Goal: Task Accomplishment & Management: Use online tool/utility

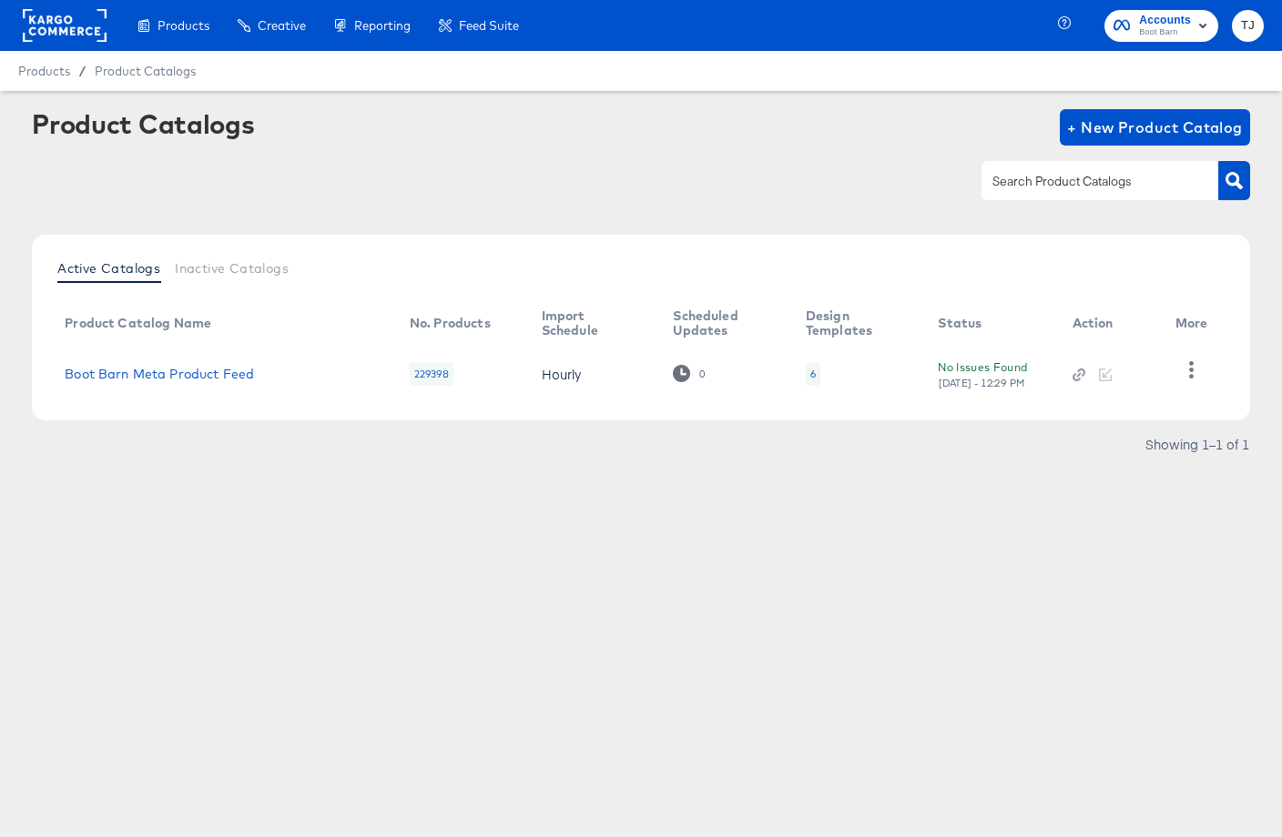
click at [46, 30] on rect at bounding box center [65, 25] width 84 height 33
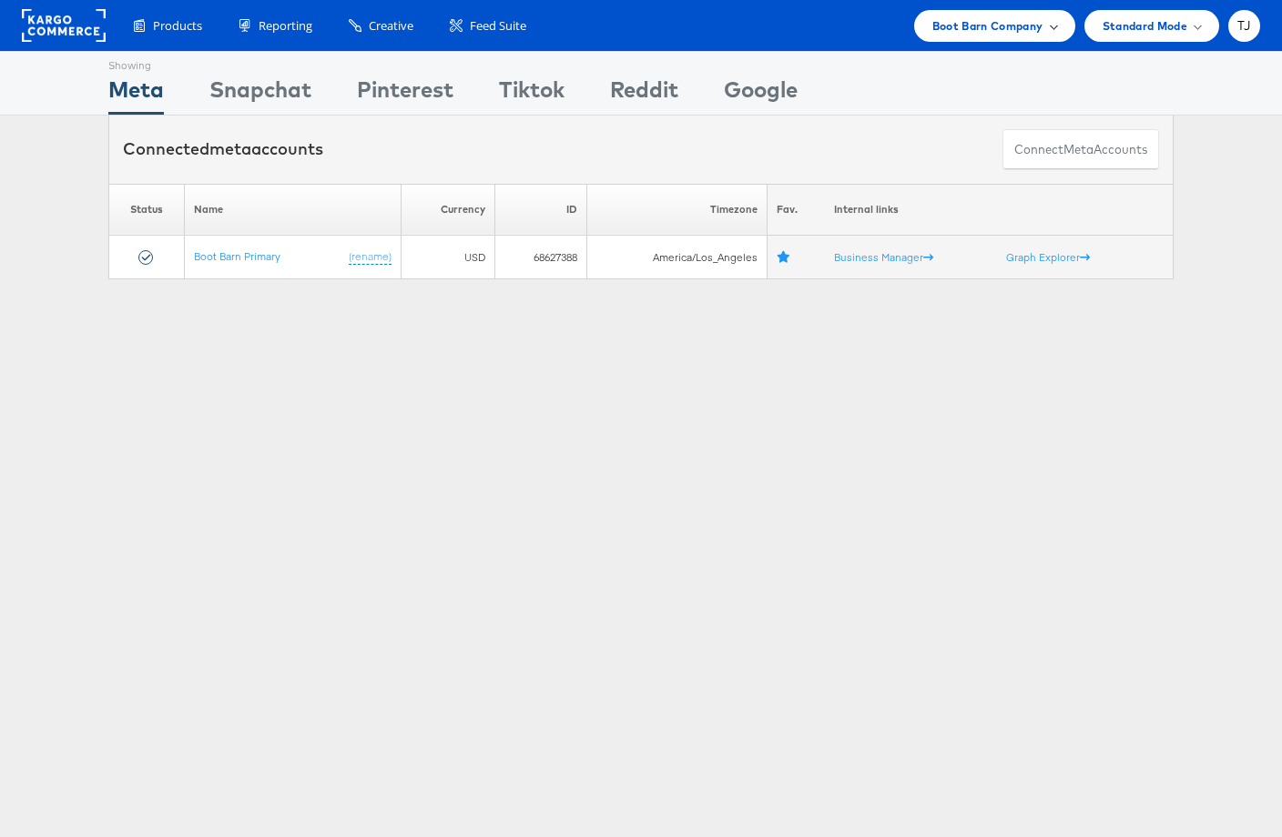
click at [1040, 25] on span "Boot Barn Company" at bounding box center [987, 25] width 111 height 19
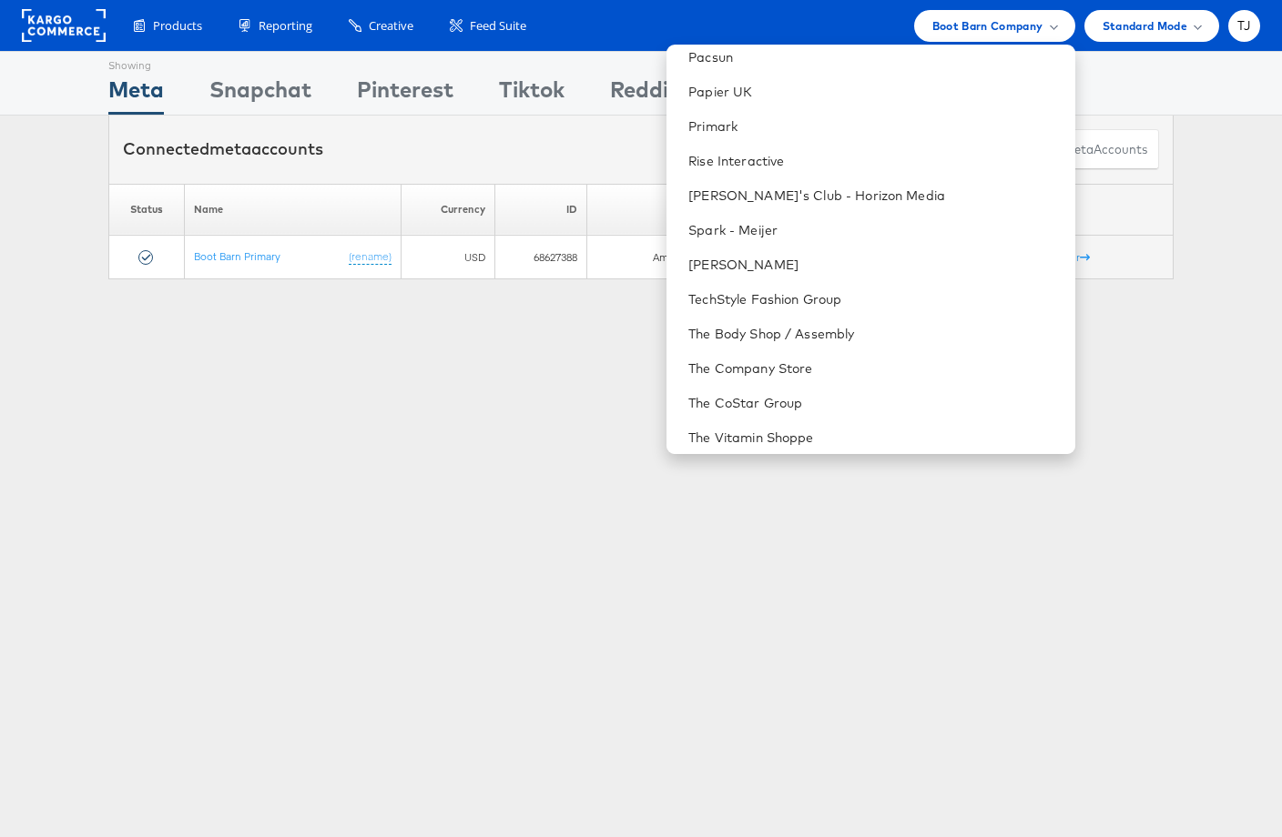
scroll to position [2342, 0]
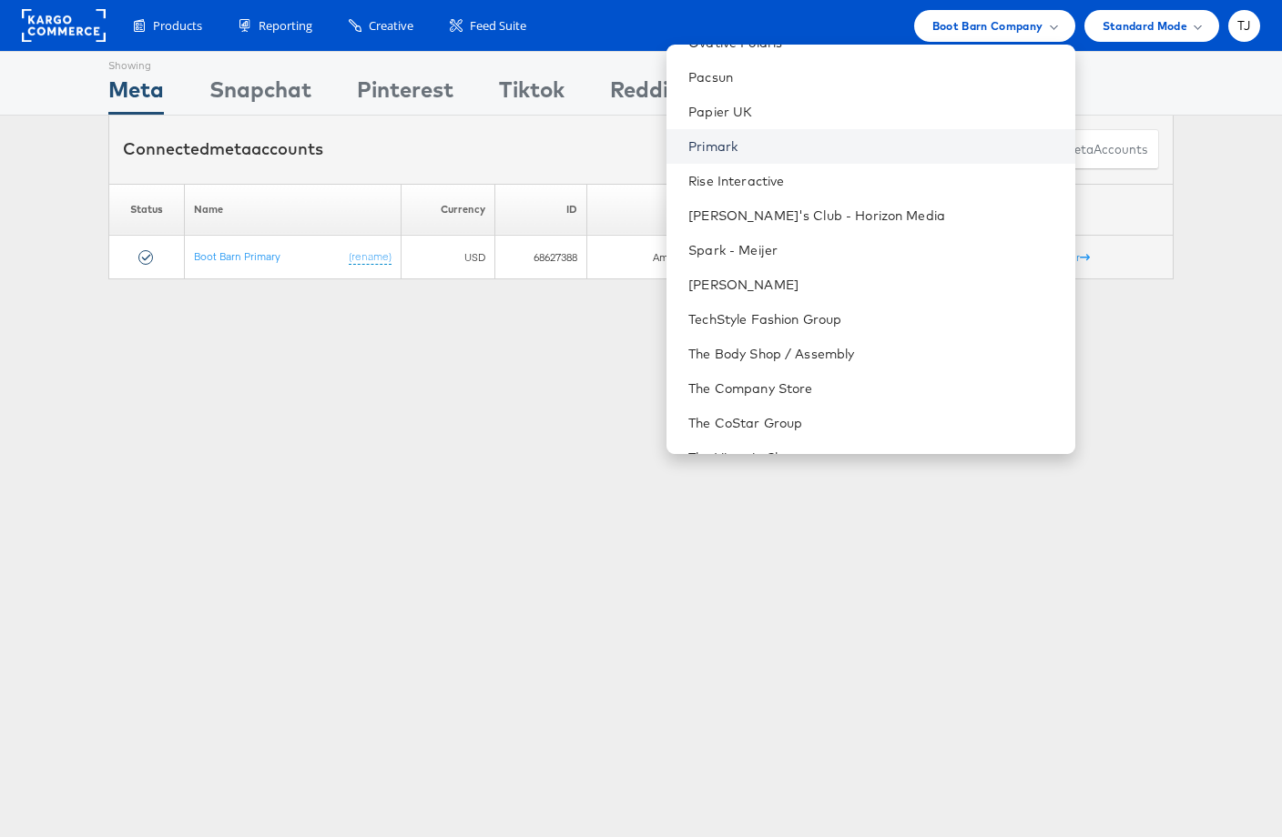
click at [832, 141] on link "Primark" at bounding box center [873, 146] width 371 height 18
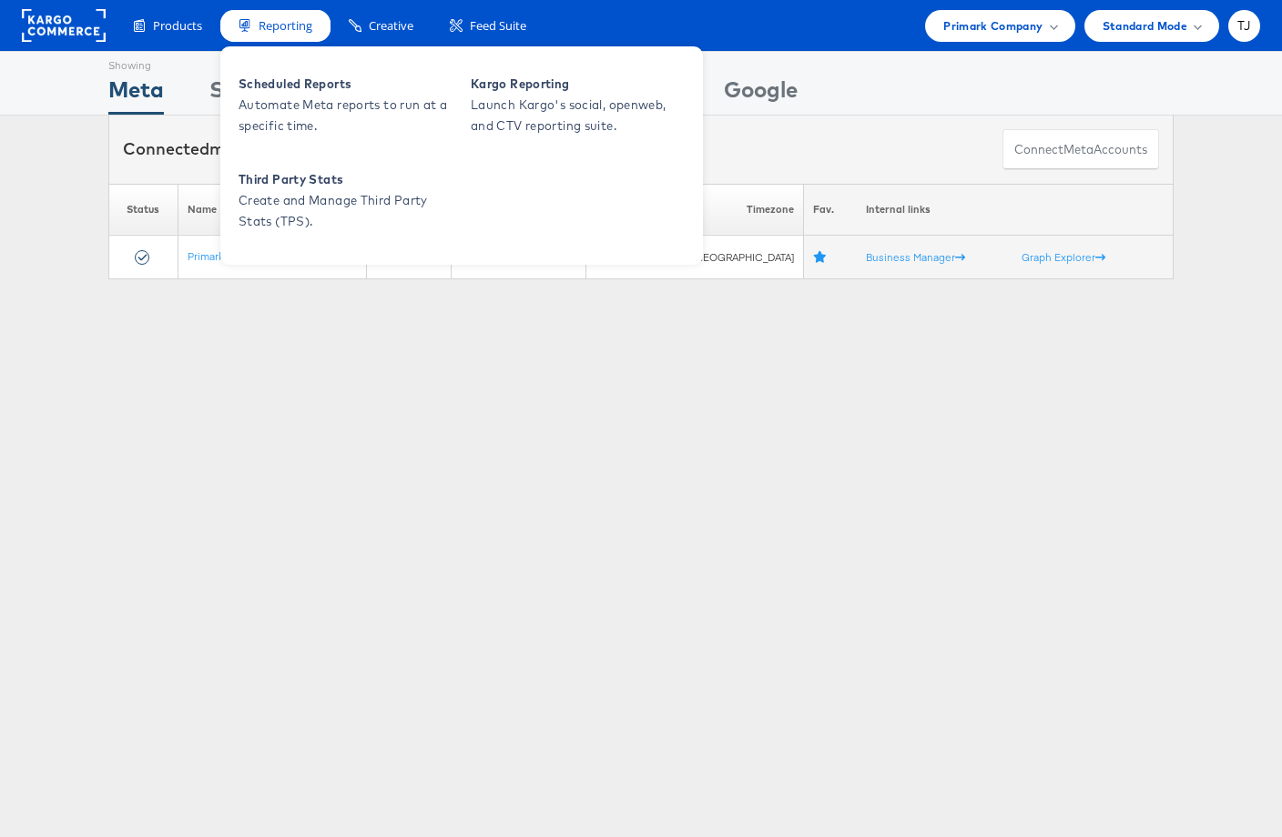
scroll to position [1, 0]
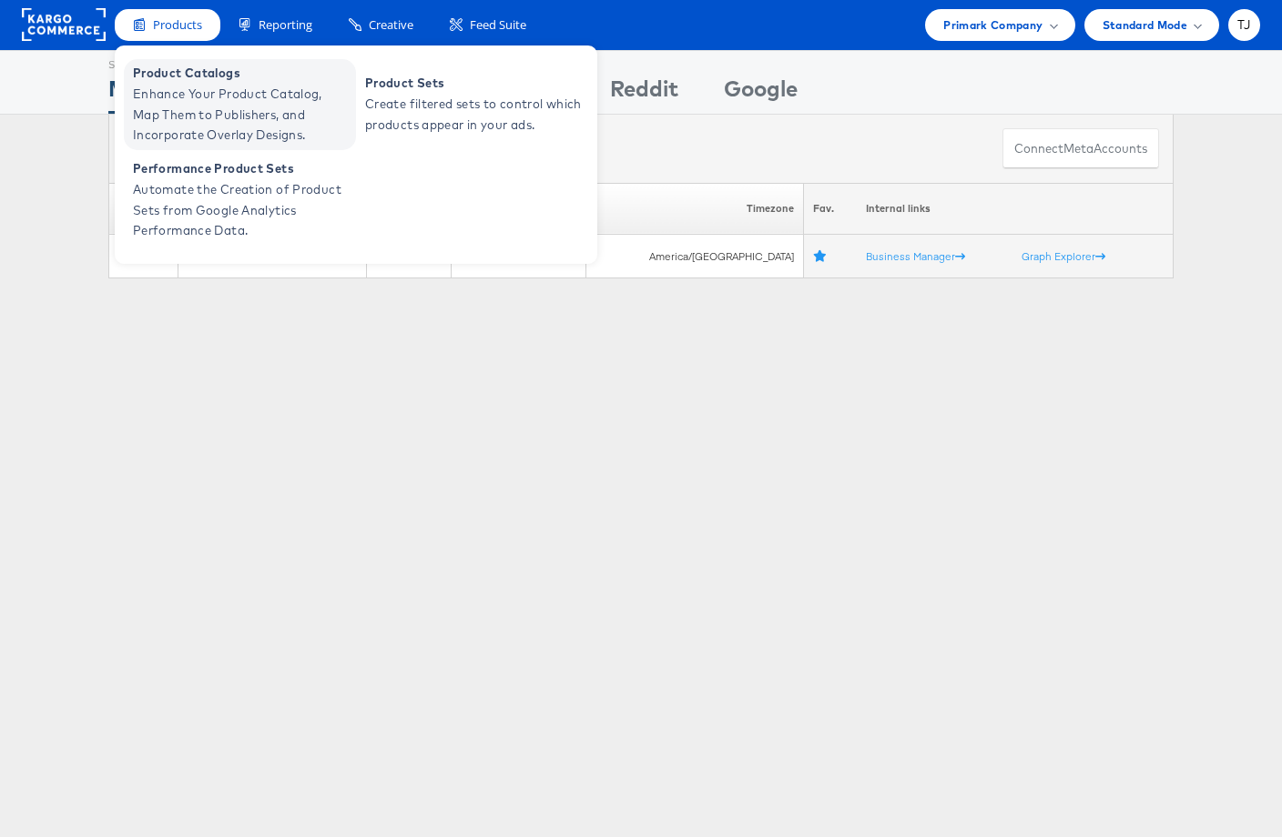
click at [167, 86] on span "Enhance Your Product Catalog, Map Them to Publishers, and Incorporate Overlay D…" at bounding box center [242, 115] width 218 height 62
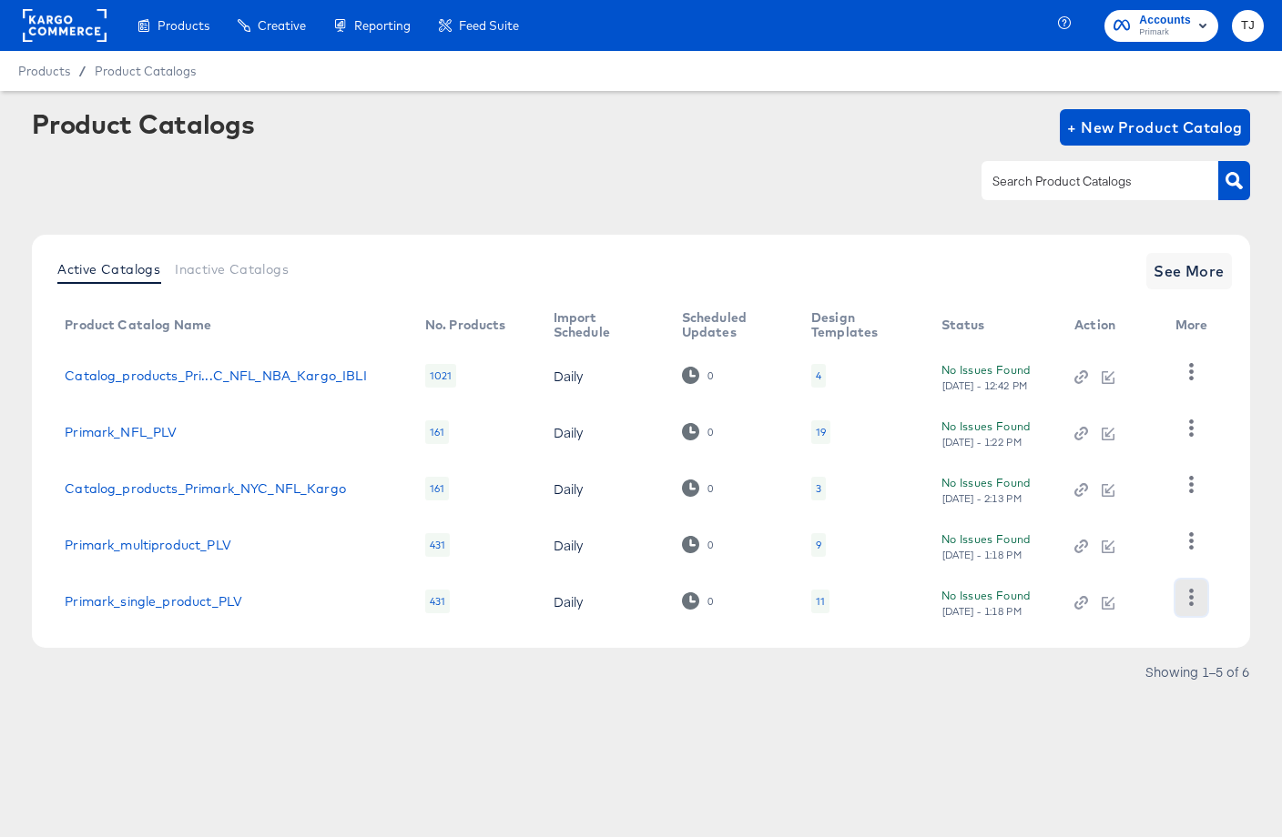
click at [1192, 599] on icon "button" at bounding box center [1191, 597] width 5 height 17
click at [1165, 515] on div "HUD Checks (Internal)" at bounding box center [1116, 506] width 182 height 29
click at [717, 747] on article "Product Catalogs + New Product Catalog Active Catalogs Inactive Catalogs See Mo…" at bounding box center [641, 420] width 1282 height 659
click at [1187, 601] on icon "button" at bounding box center [1190, 597] width 17 height 17
click at [1120, 518] on div "HUD Checks (Internal)" at bounding box center [1116, 506] width 182 height 29
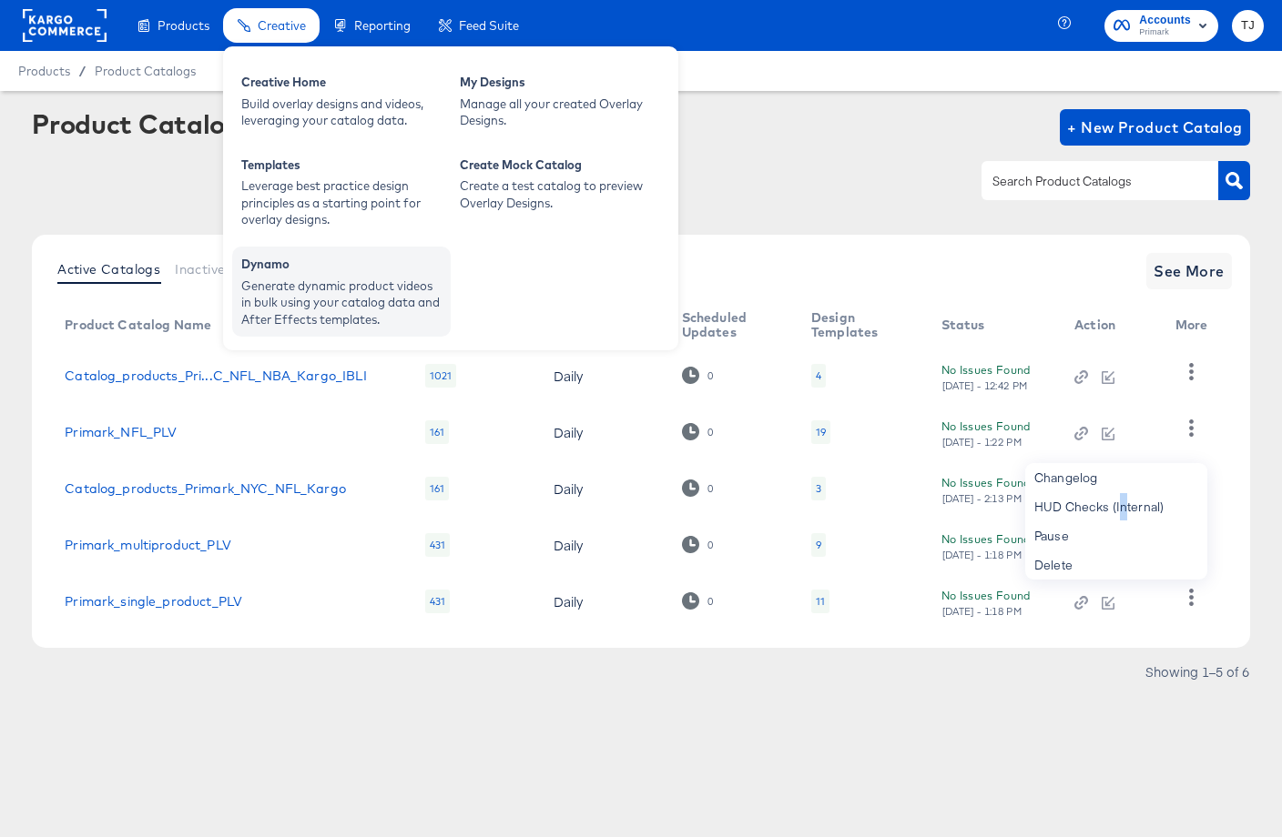
click at [289, 266] on div "Dynamo" at bounding box center [341, 267] width 200 height 22
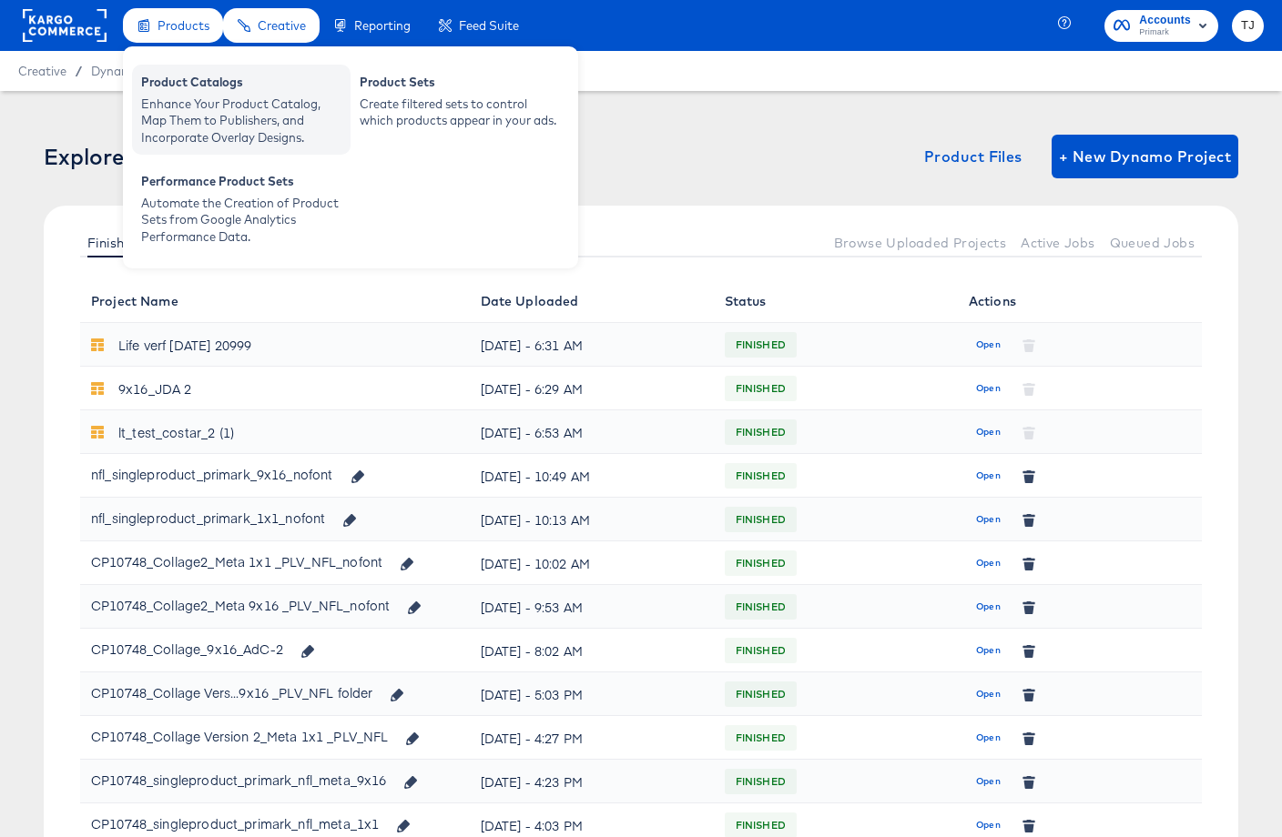
click at [170, 93] on div "Product Catalogs" at bounding box center [241, 85] width 200 height 22
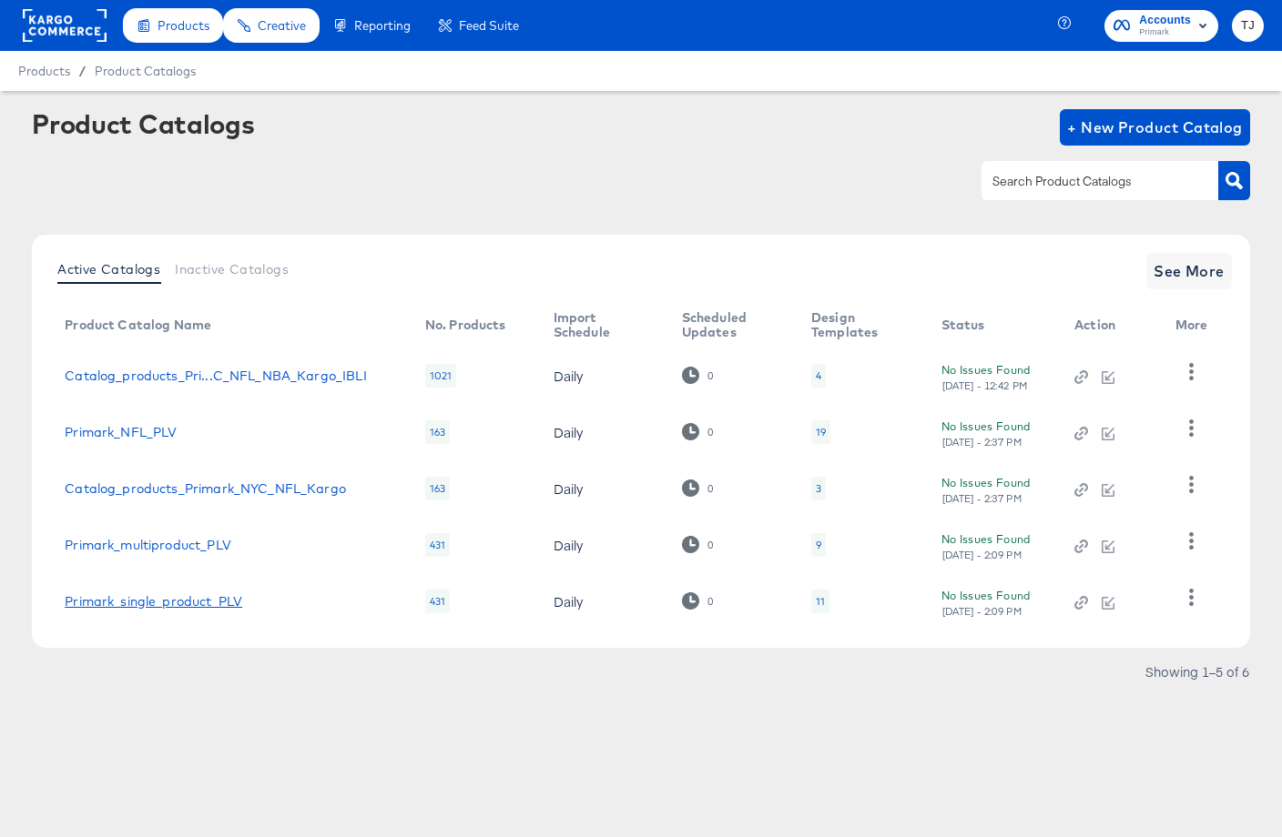
drag, startPoint x: 173, startPoint y: 601, endPoint x: 162, endPoint y: 599, distance: 11.1
click at [172, 601] on link "Primark_single_product_PLV" at bounding box center [154, 601] width 178 height 15
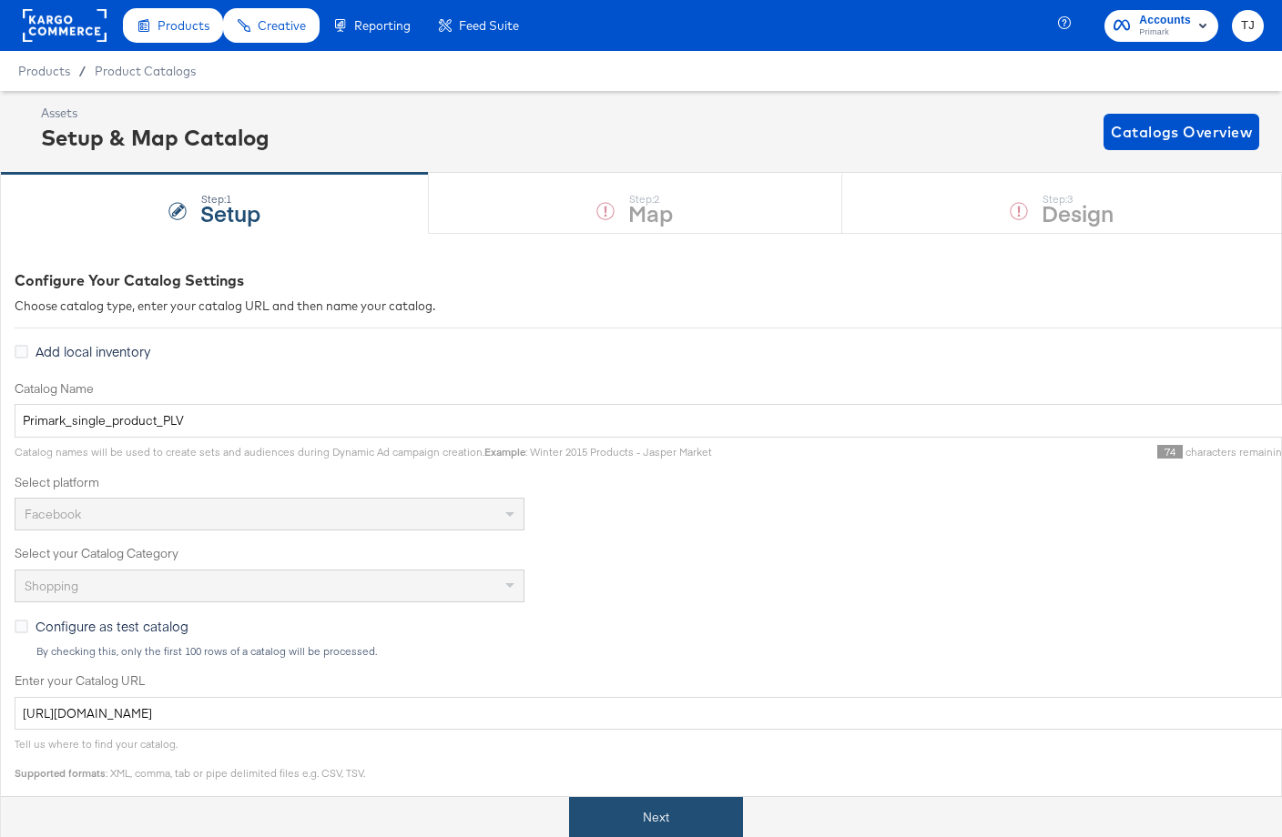
click at [678, 819] on button "Next" at bounding box center [656, 817] width 174 height 41
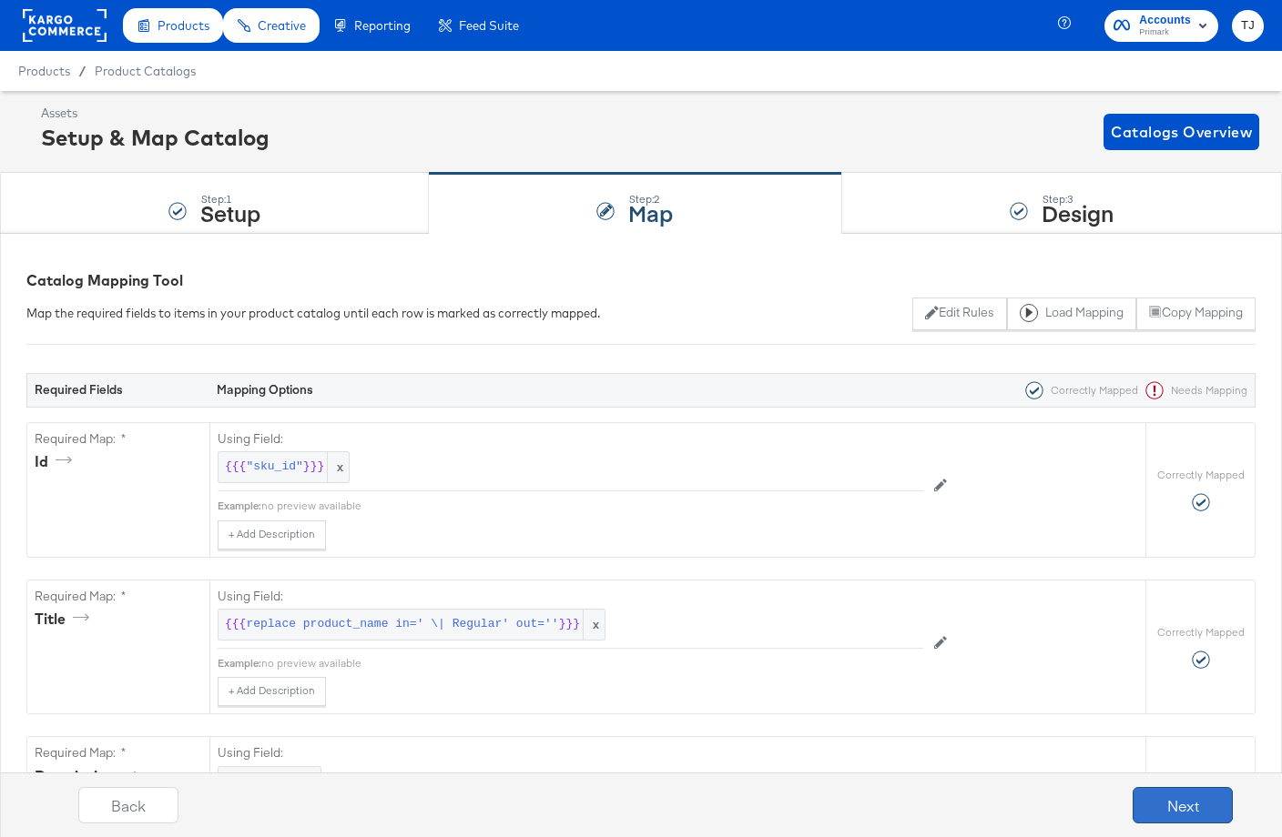
click at [1157, 810] on button "Next" at bounding box center [1182, 805] width 100 height 36
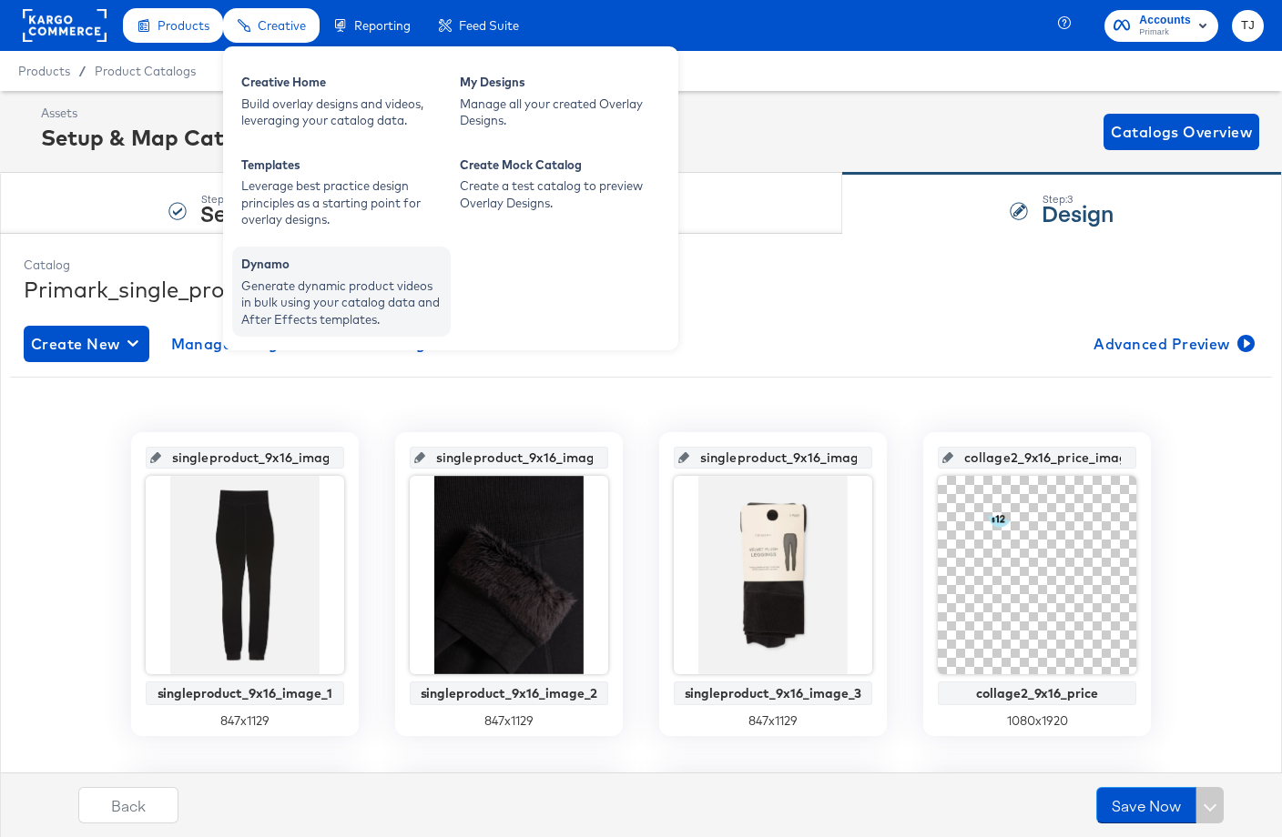
click at [269, 273] on div "Dynamo" at bounding box center [341, 267] width 200 height 22
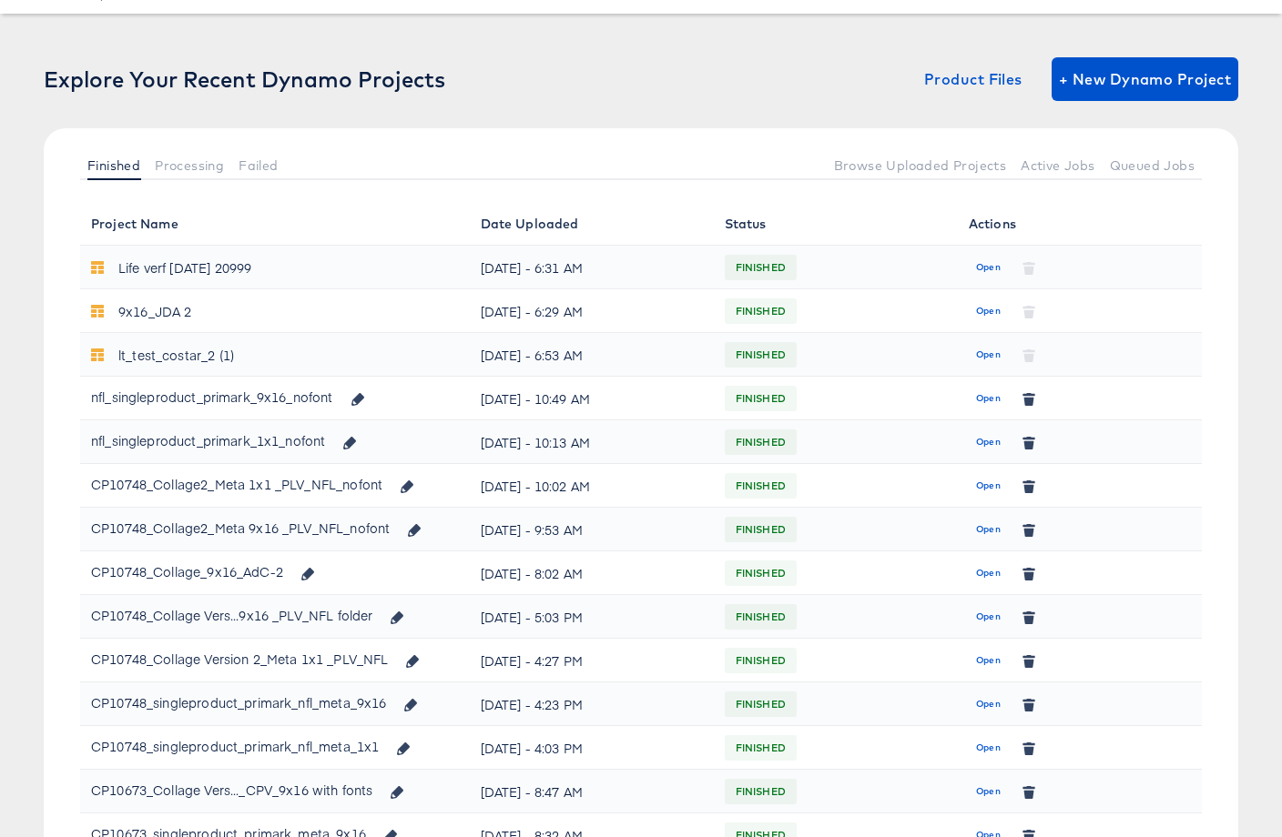
scroll to position [81, 0]
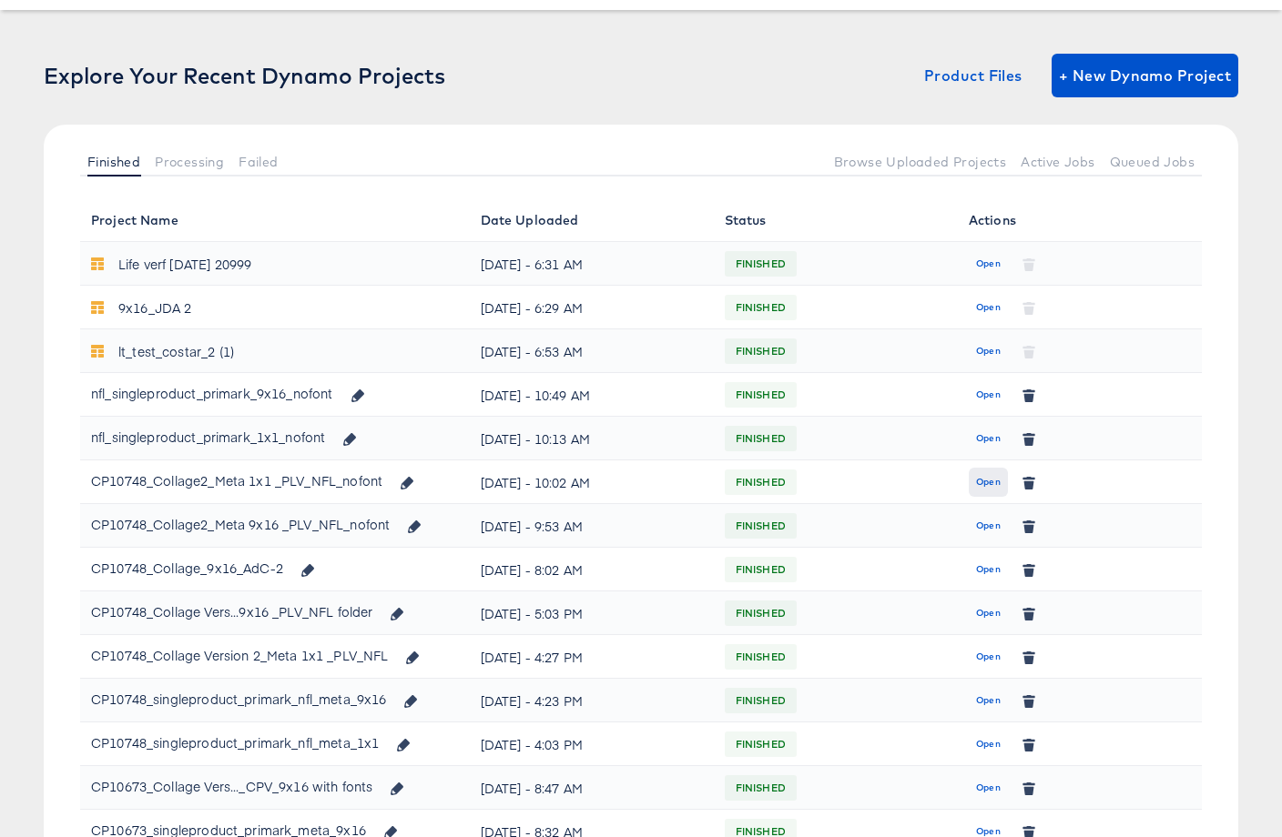
click at [988, 482] on span "Open" at bounding box center [988, 482] width 25 height 16
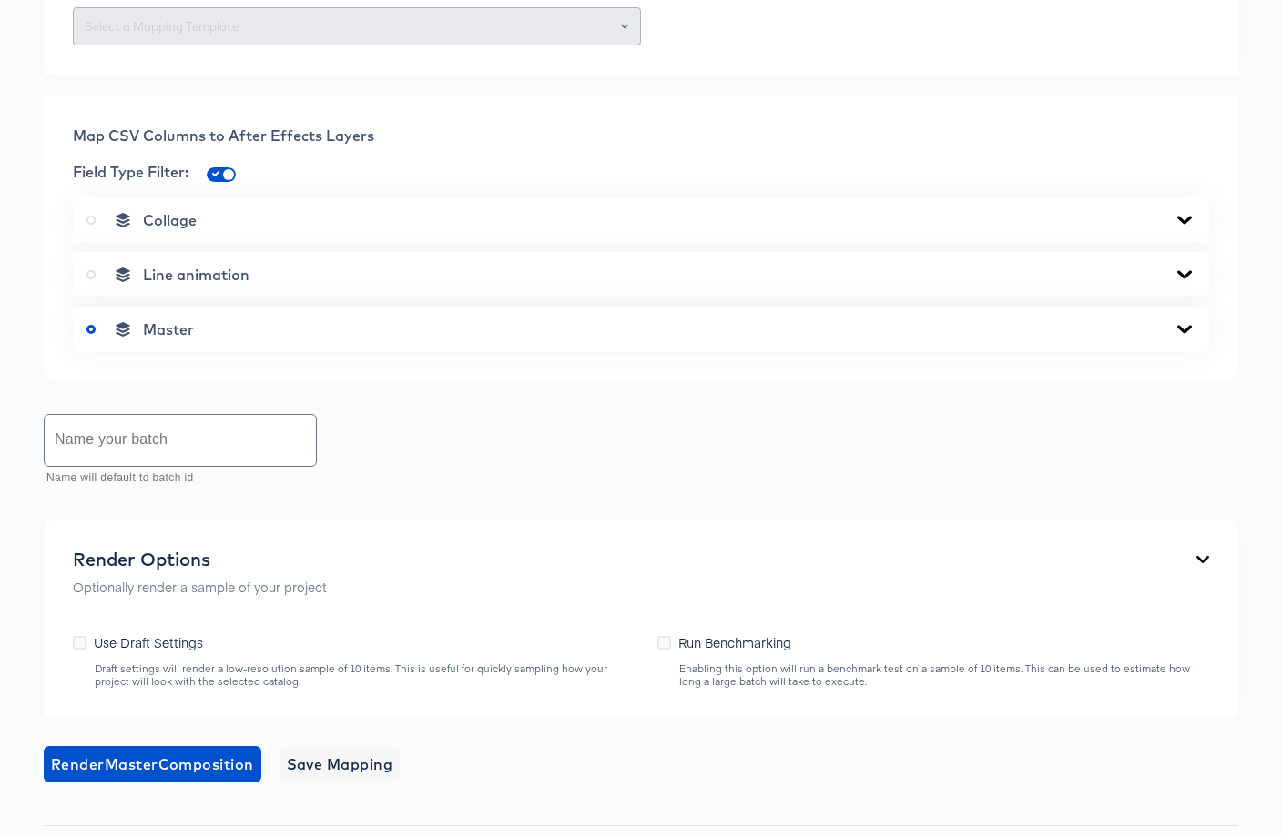
scroll to position [612, 0]
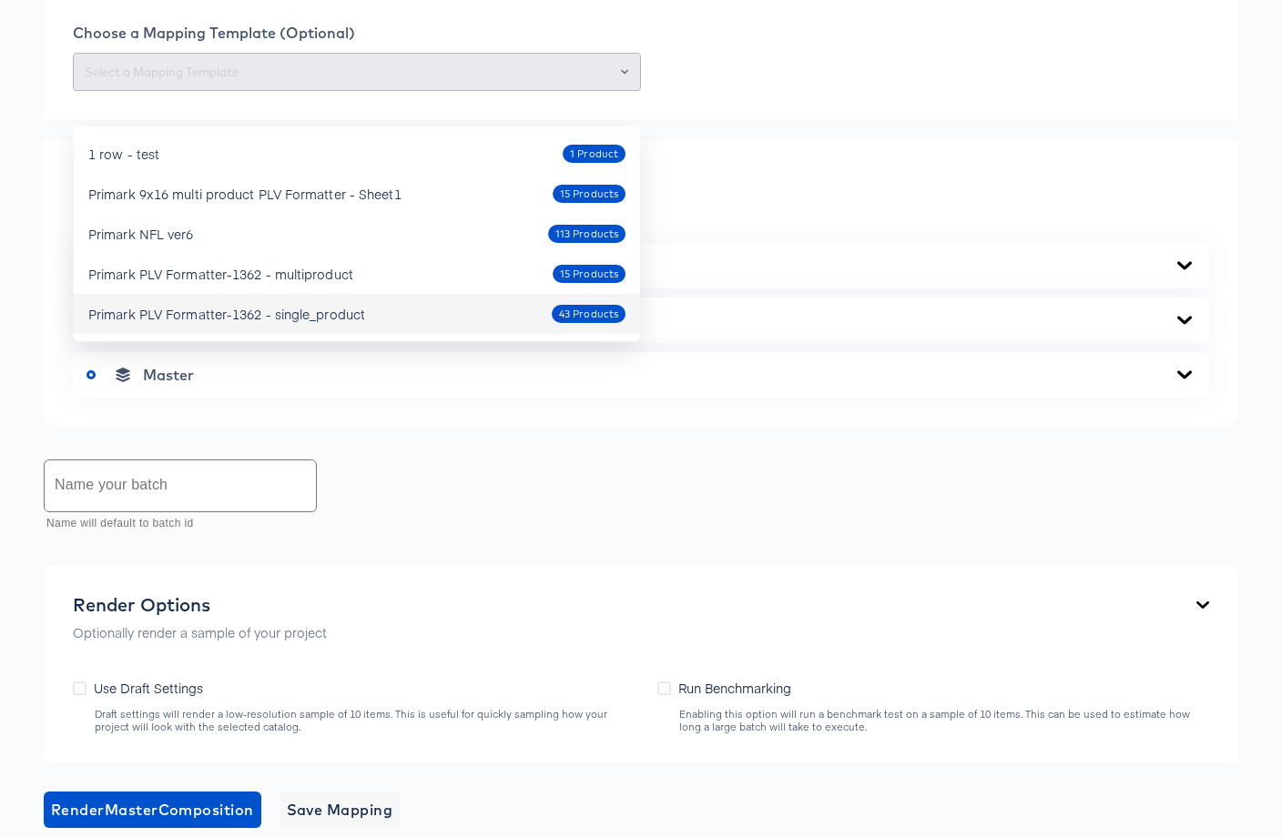
drag, startPoint x: 909, startPoint y: 466, endPoint x: 896, endPoint y: 460, distance: 15.1
click at [908, 343] on div "Line animation" at bounding box center [641, 321] width 1136 height 46
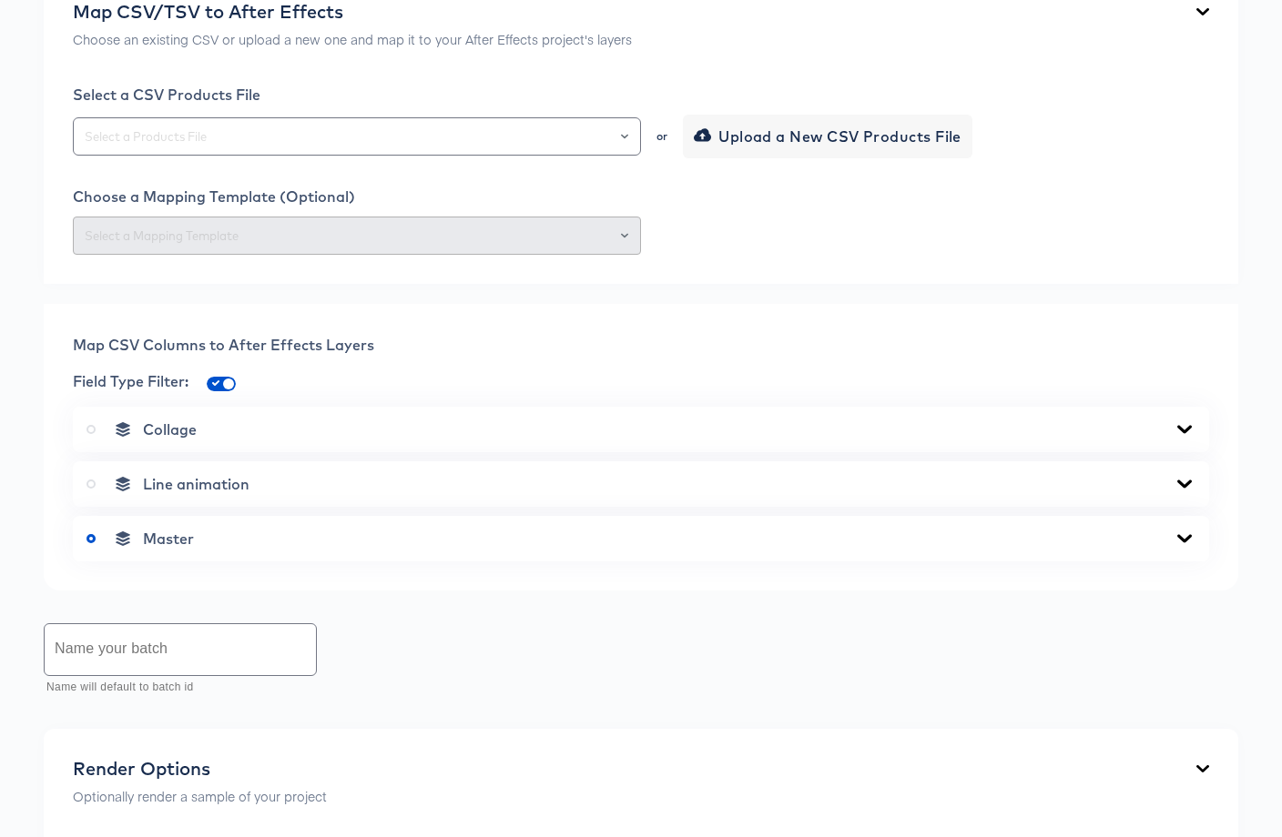
scroll to position [480, 0]
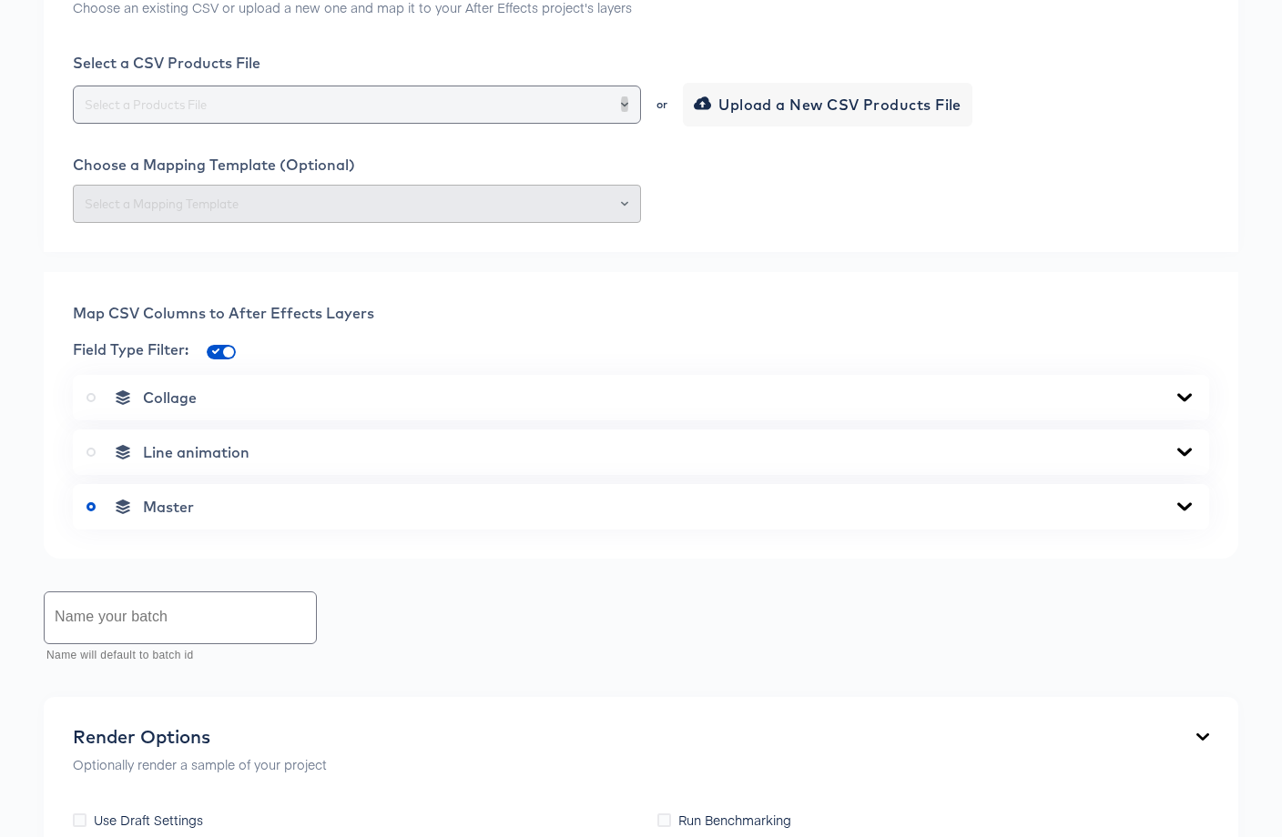
click at [626, 108] on icon "Open" at bounding box center [624, 104] width 7 height 7
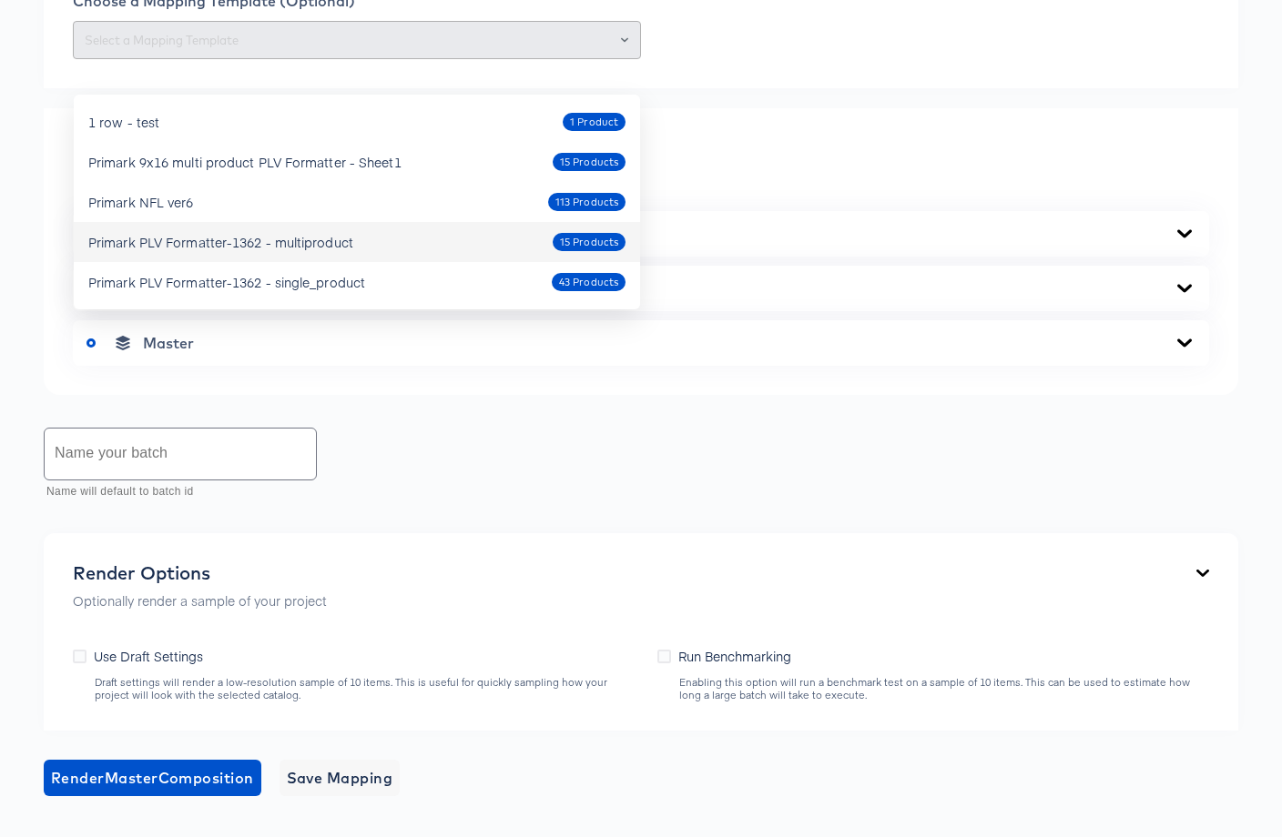
scroll to position [663, 0]
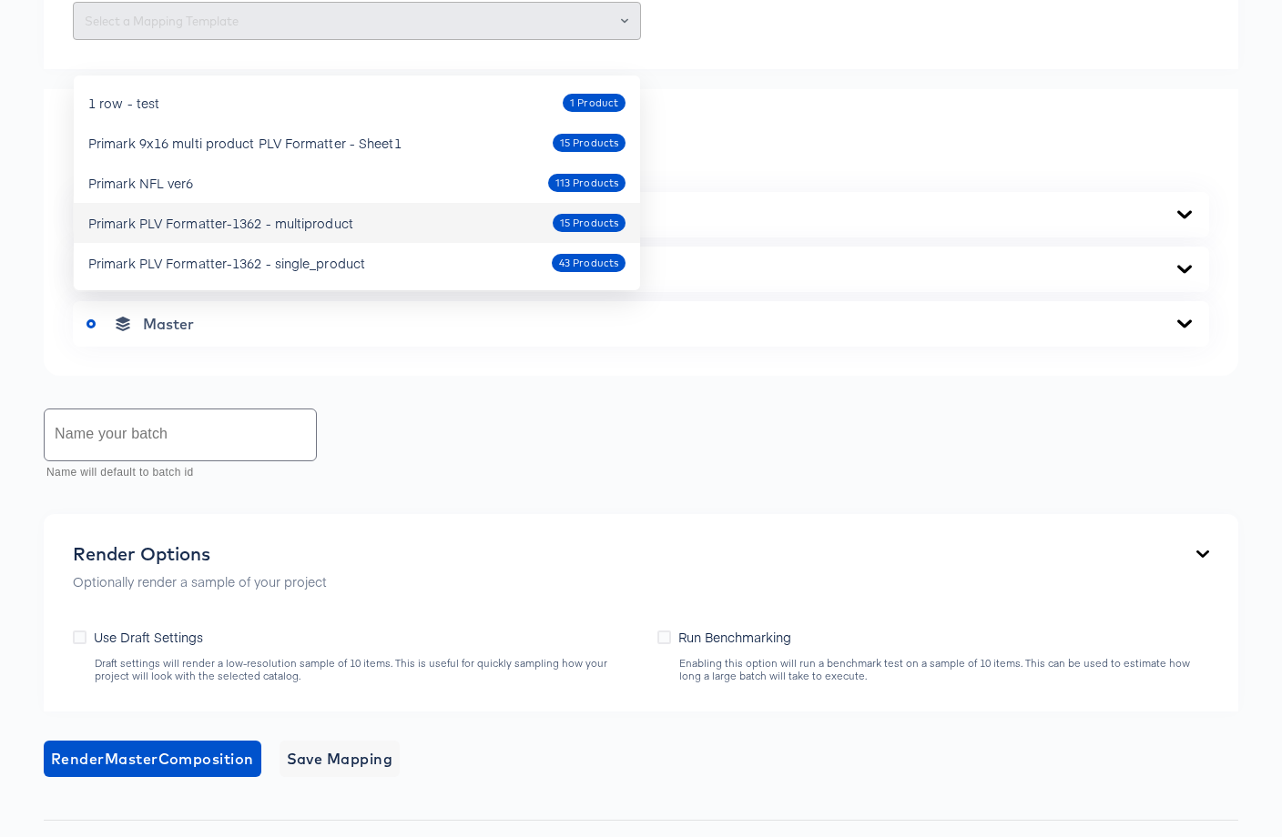
click at [315, 225] on div "Primark PLV Formatter-1362 - multiproduct" at bounding box center [220, 223] width 265 height 18
type input "Primark PLV Formatter-1362 - multiproduct"
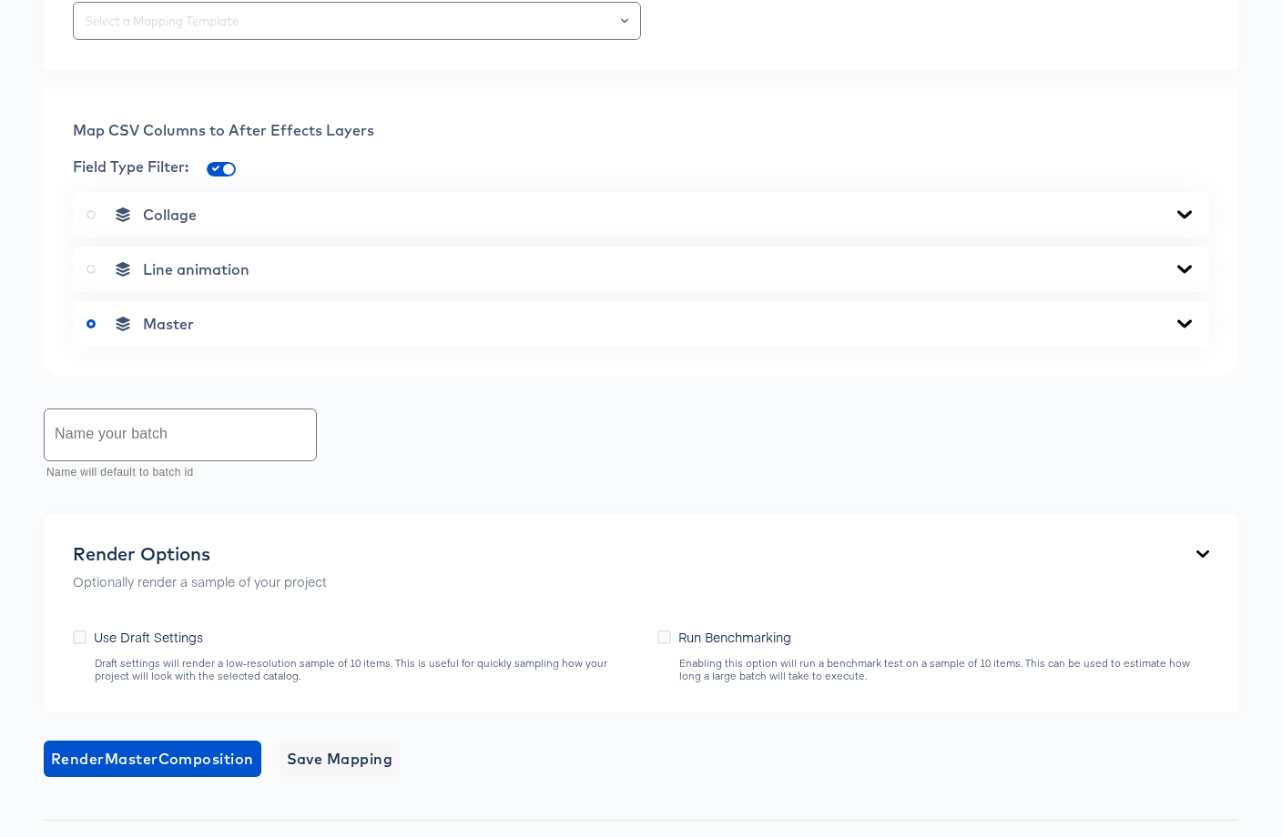
click at [1183, 331] on icon at bounding box center [1184, 324] width 22 height 15
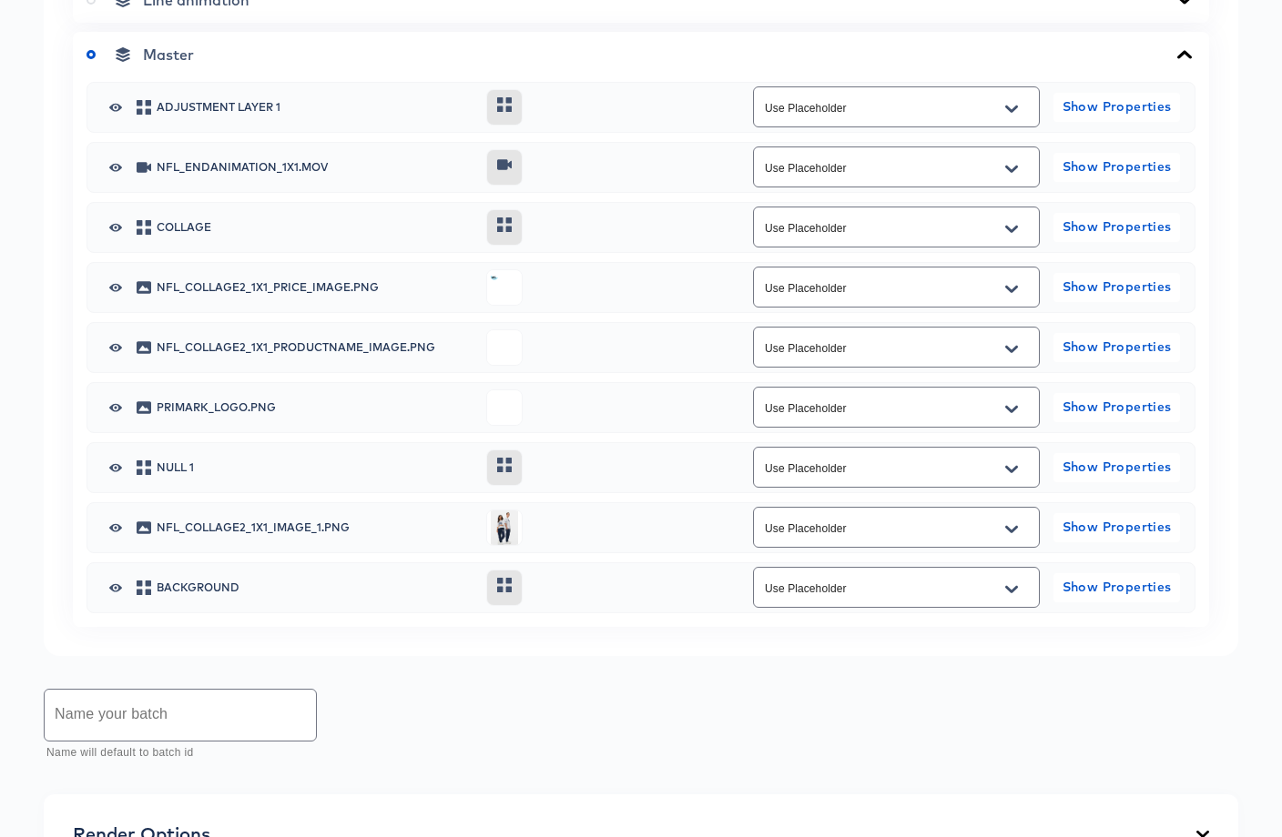
scroll to position [1024, 0]
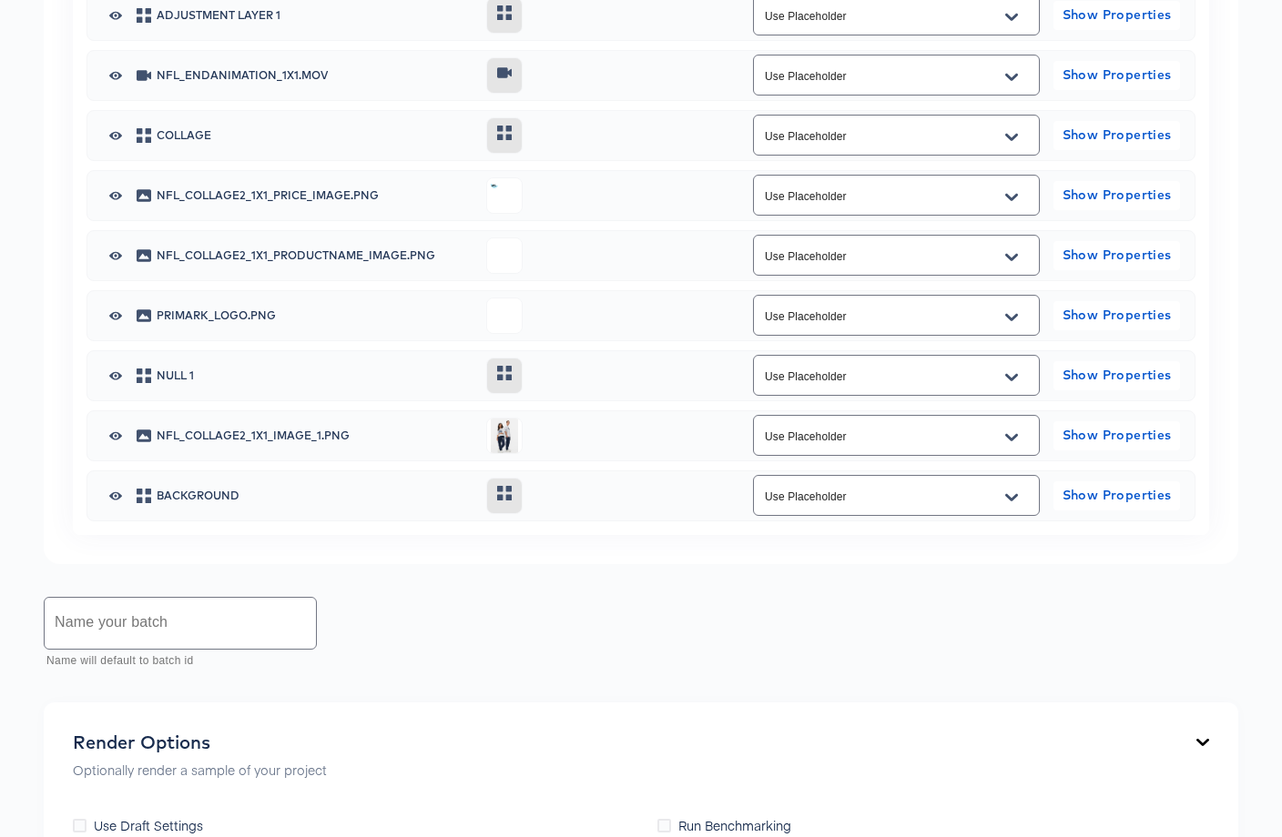
click at [1012, 200] on icon "Open" at bounding box center [1011, 196] width 13 height 7
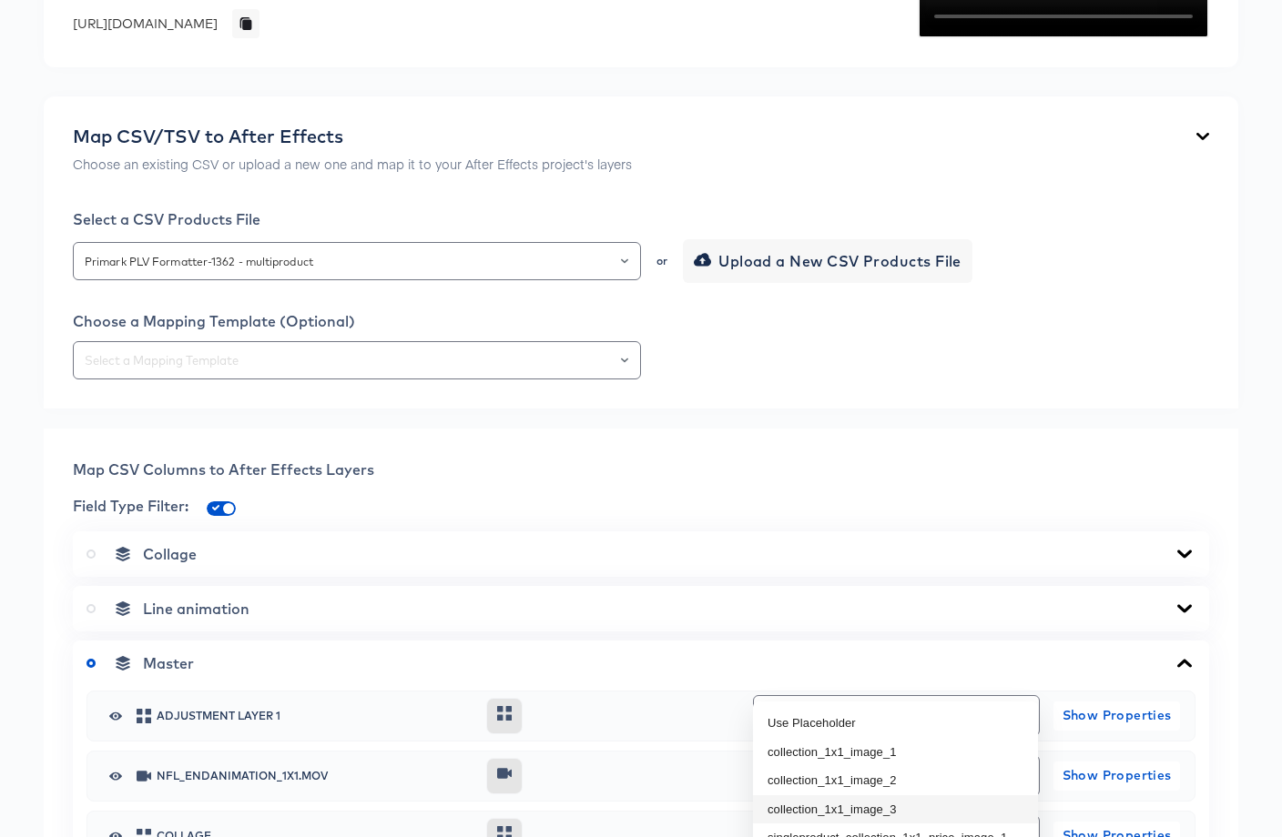
scroll to position [0, 0]
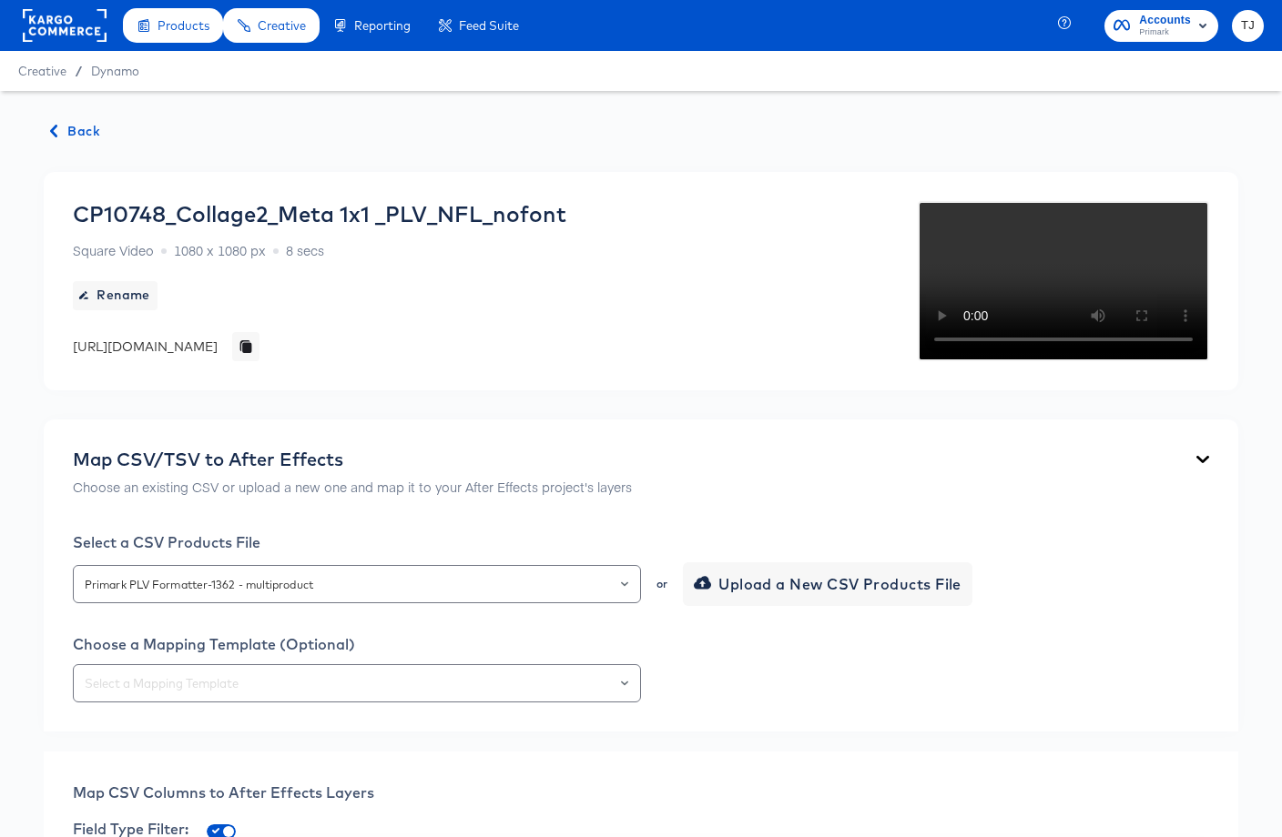
click at [82, 127] on span "Back" at bounding box center [75, 131] width 49 height 23
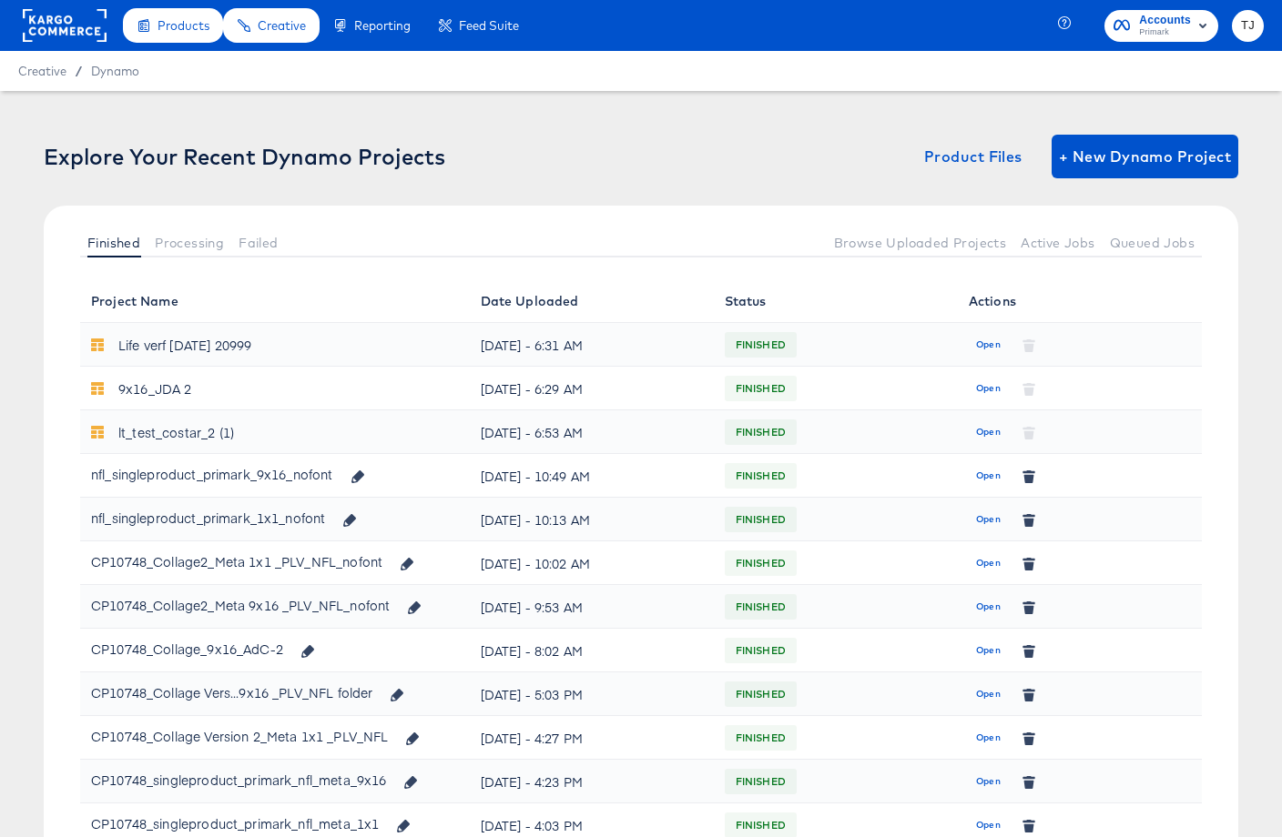
drag, startPoint x: 992, startPoint y: 472, endPoint x: 948, endPoint y: 533, distance: 75.0
click at [991, 473] on span "Open" at bounding box center [988, 476] width 25 height 16
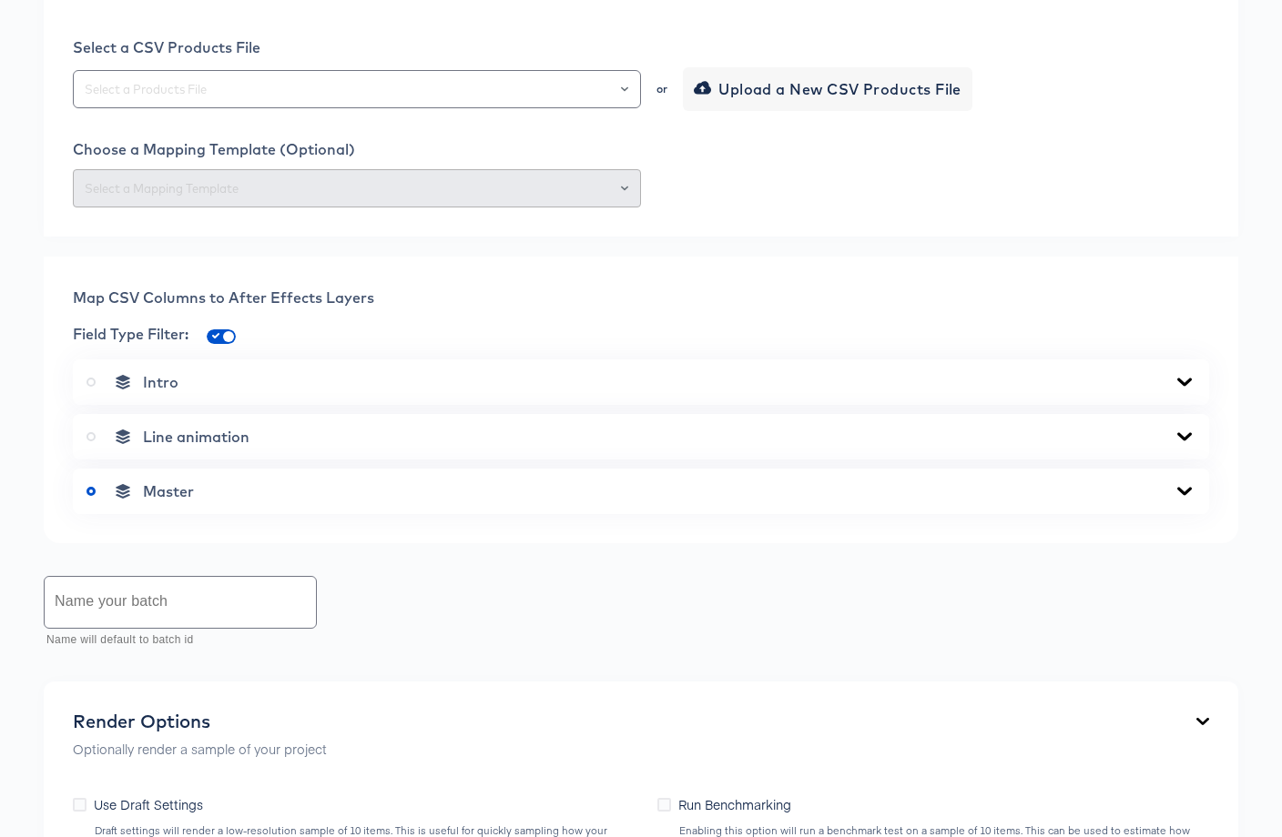
scroll to position [1337, 0]
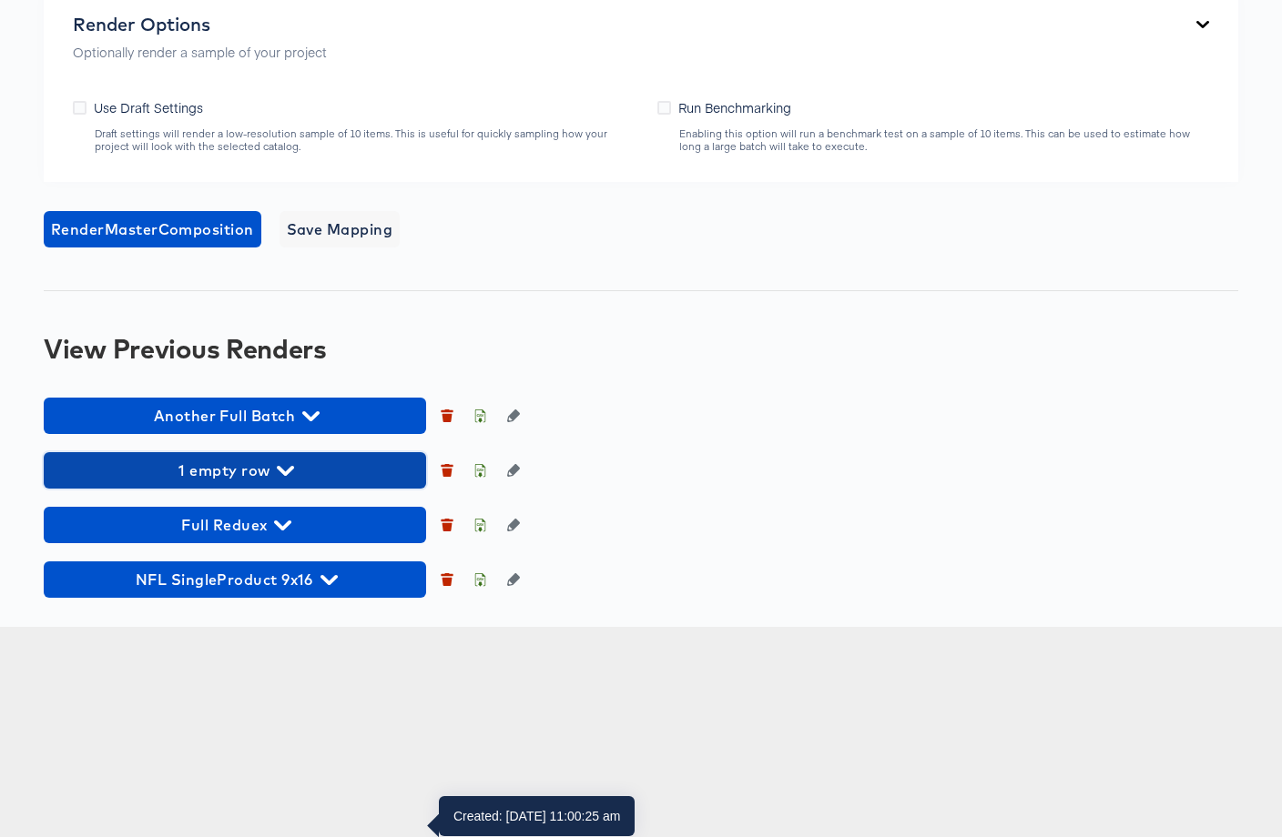
click at [293, 480] on icon "button" at bounding box center [285, 470] width 17 height 17
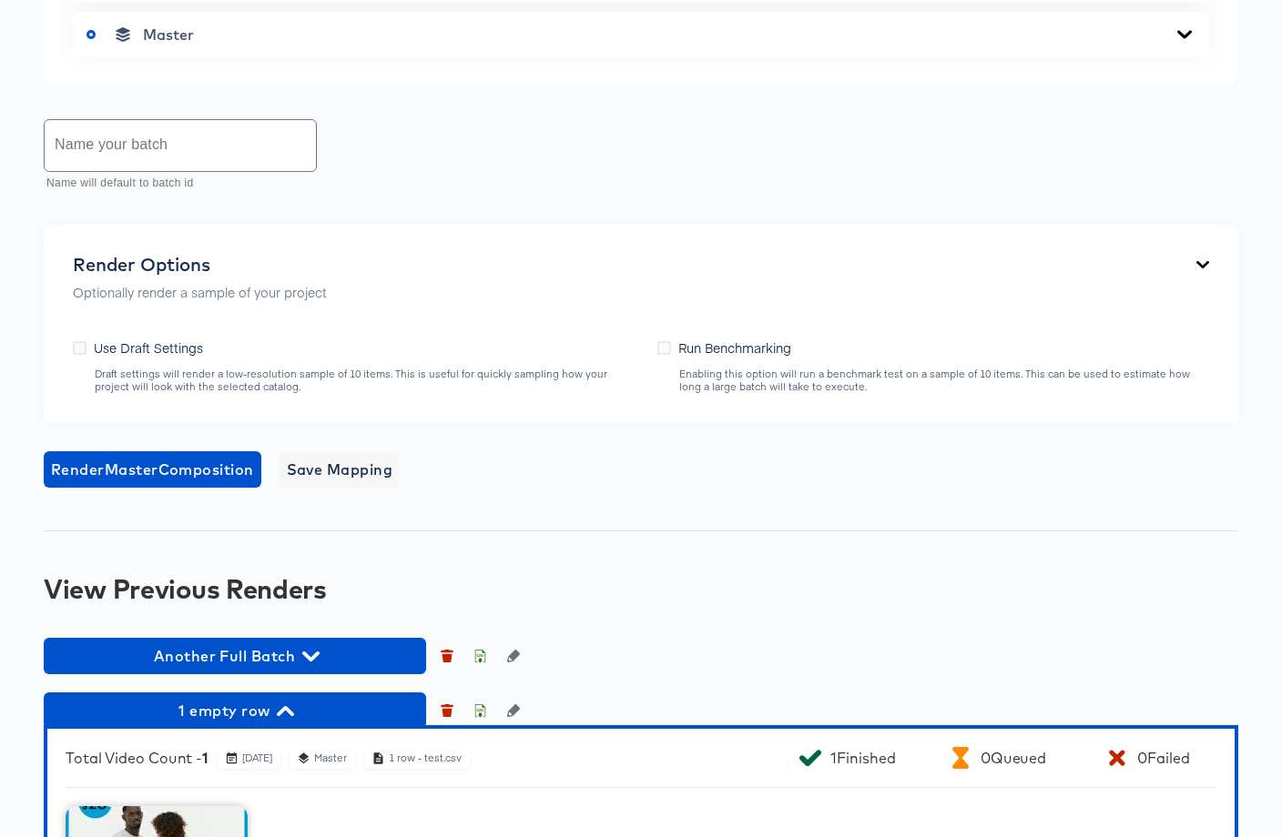
scroll to position [0, 0]
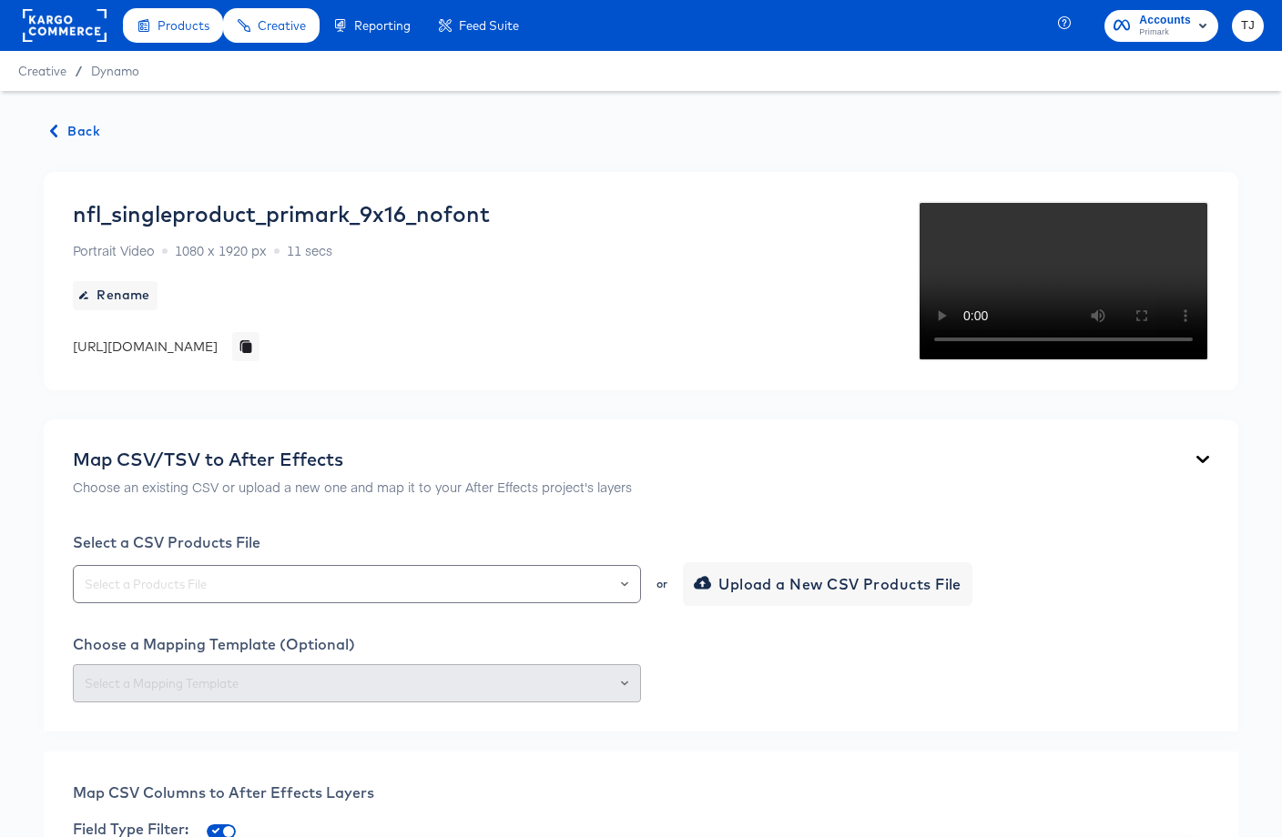
click at [76, 129] on span "Back" at bounding box center [75, 131] width 49 height 23
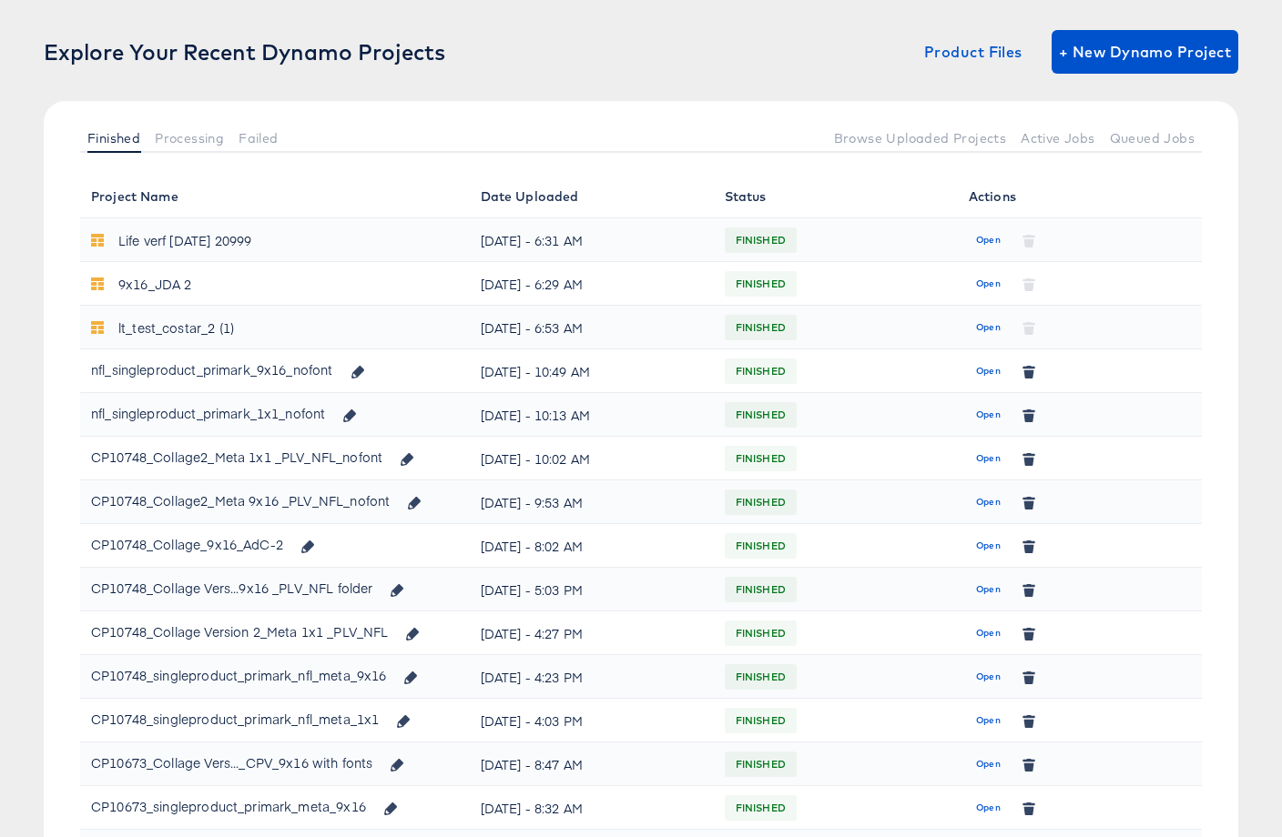
scroll to position [106, 0]
click at [985, 371] on span "Open" at bounding box center [988, 370] width 25 height 16
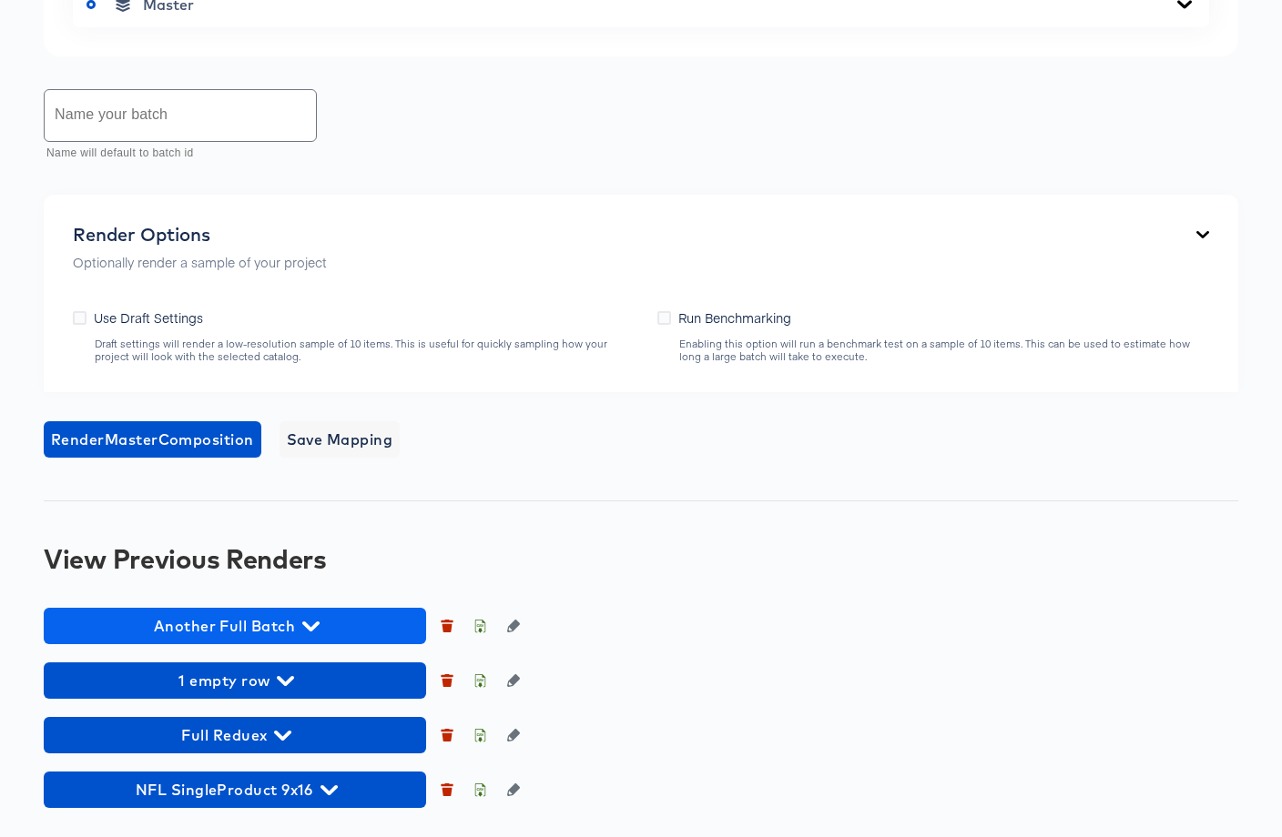
scroll to position [1337, 0]
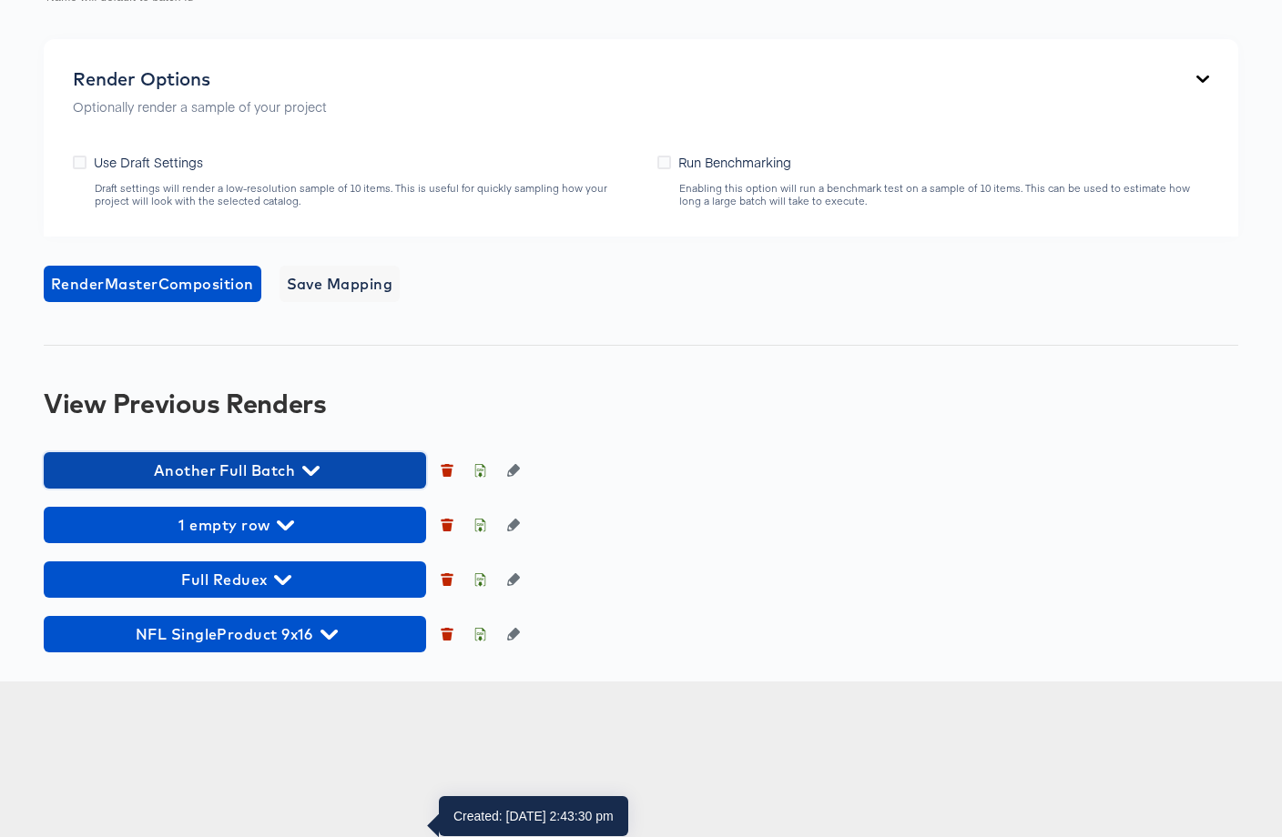
click at [311, 480] on icon "button" at bounding box center [310, 470] width 17 height 17
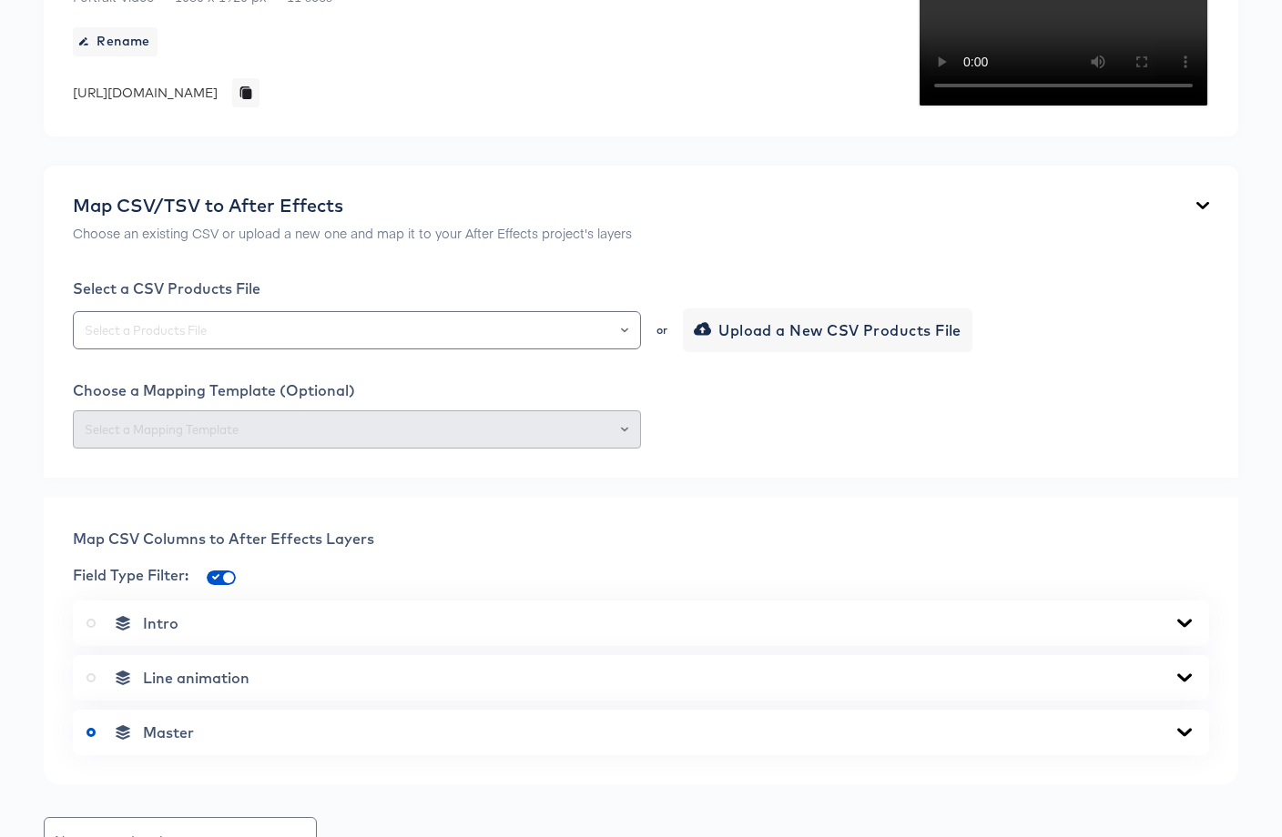
scroll to position [0, 0]
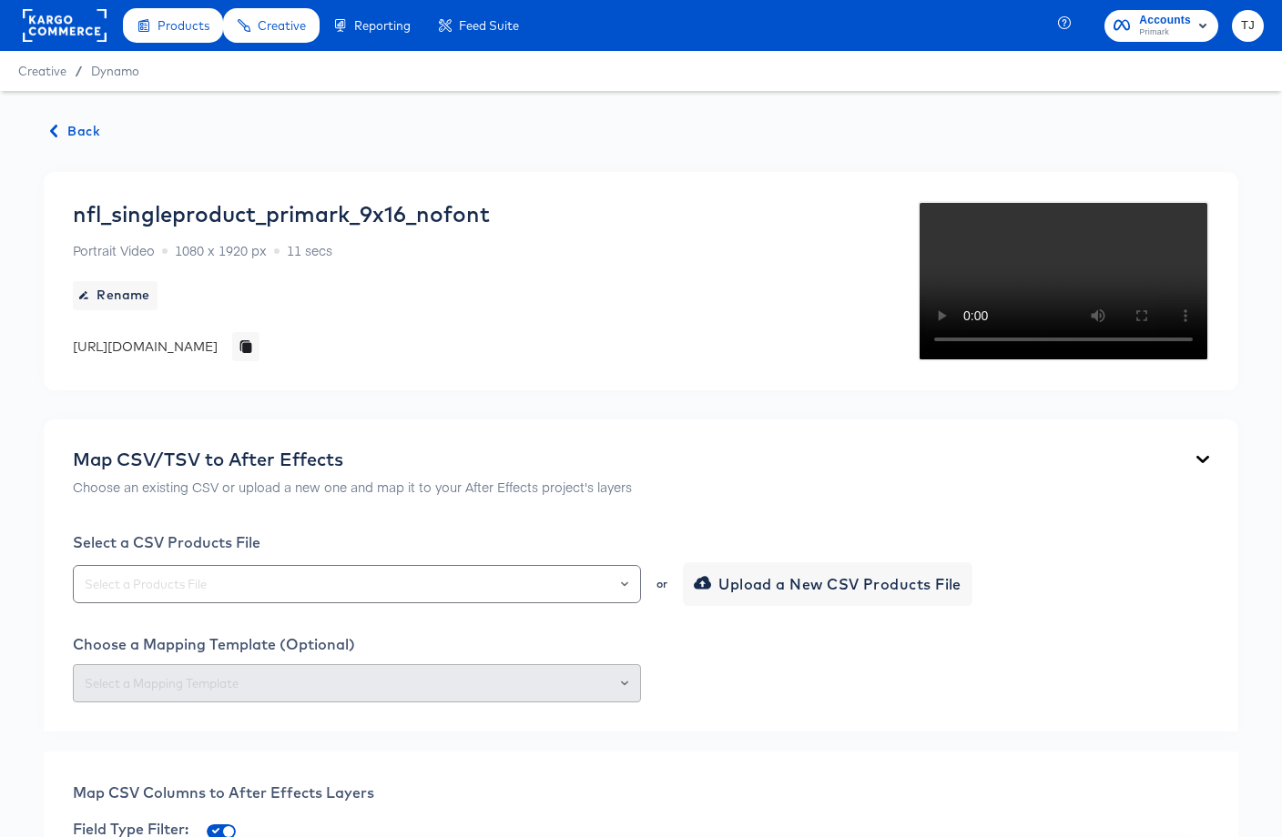
click at [49, 25] on rect at bounding box center [65, 25] width 84 height 33
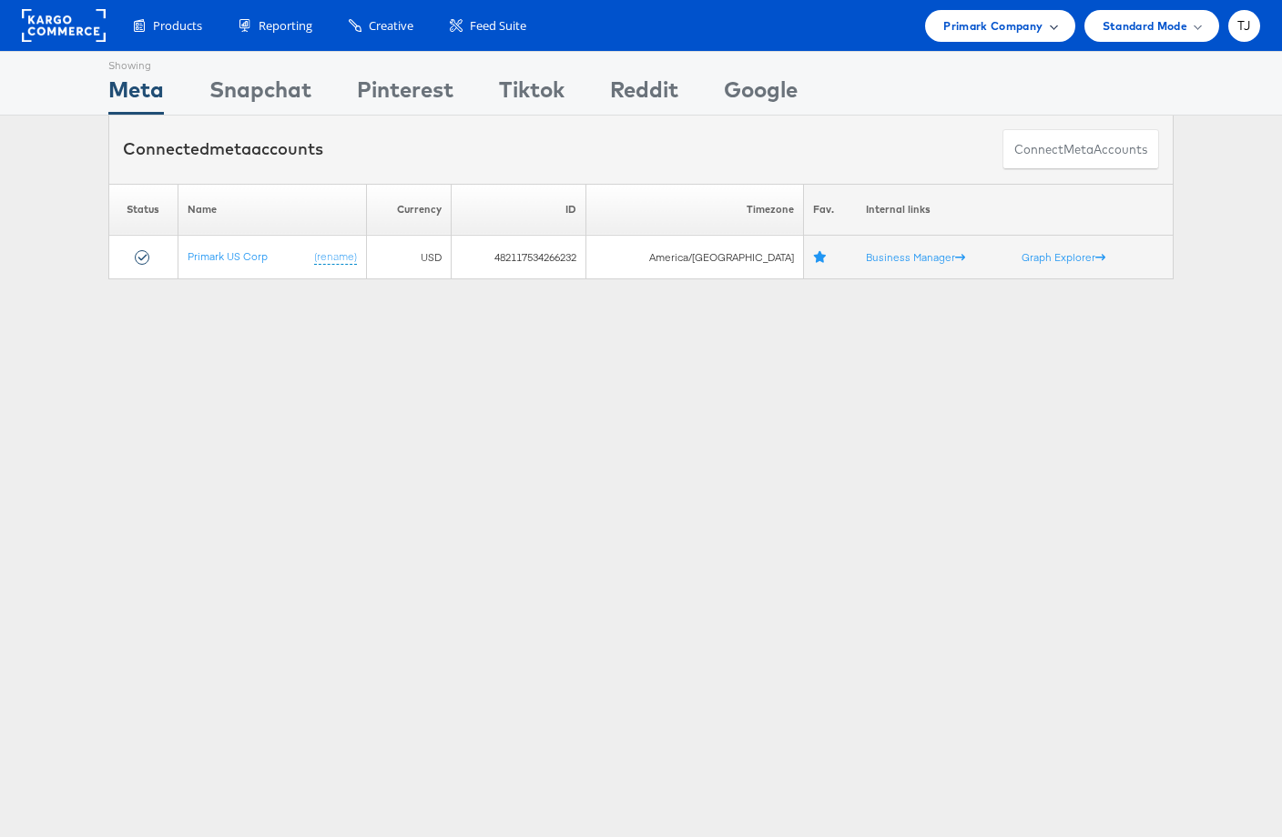
click at [1046, 28] on div "Primark Company" at bounding box center [999, 25] width 113 height 19
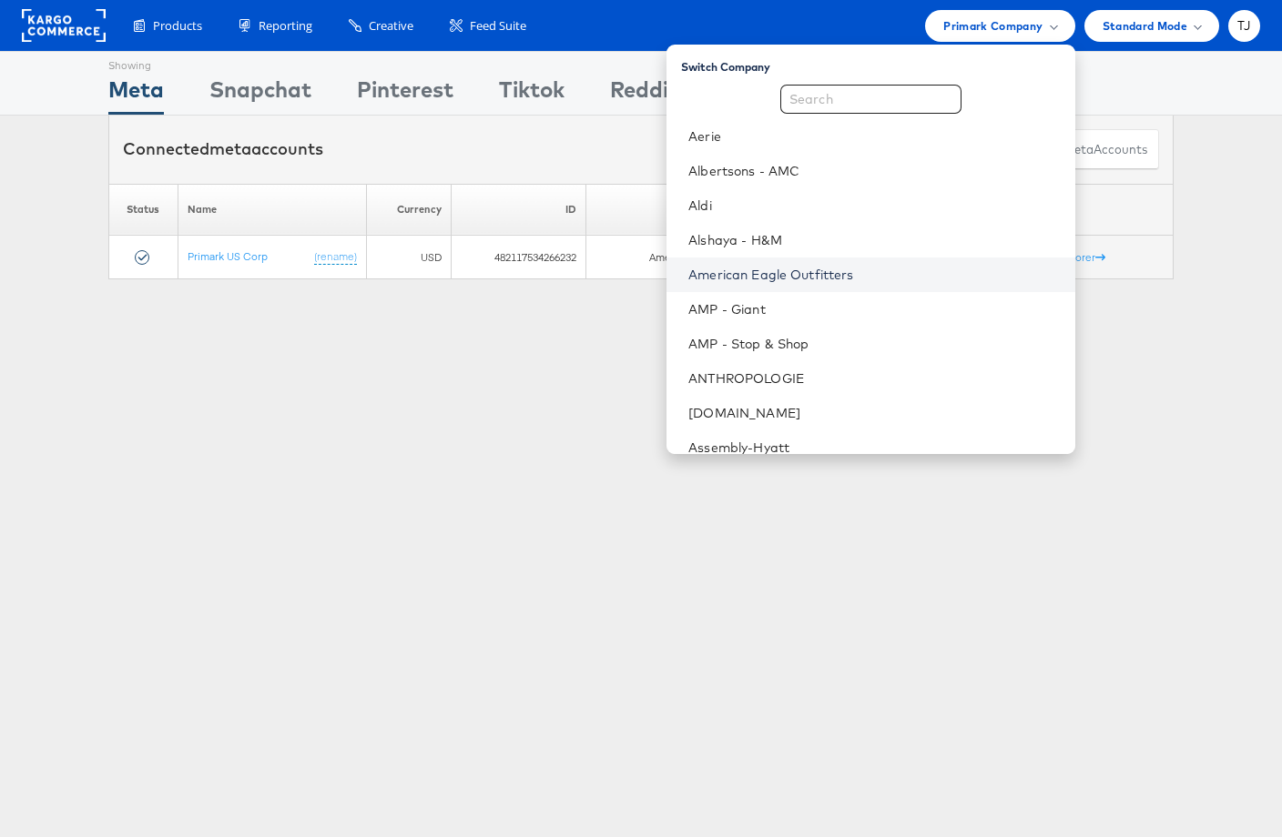
click at [906, 272] on link "American Eagle Outfitters" at bounding box center [873, 275] width 371 height 18
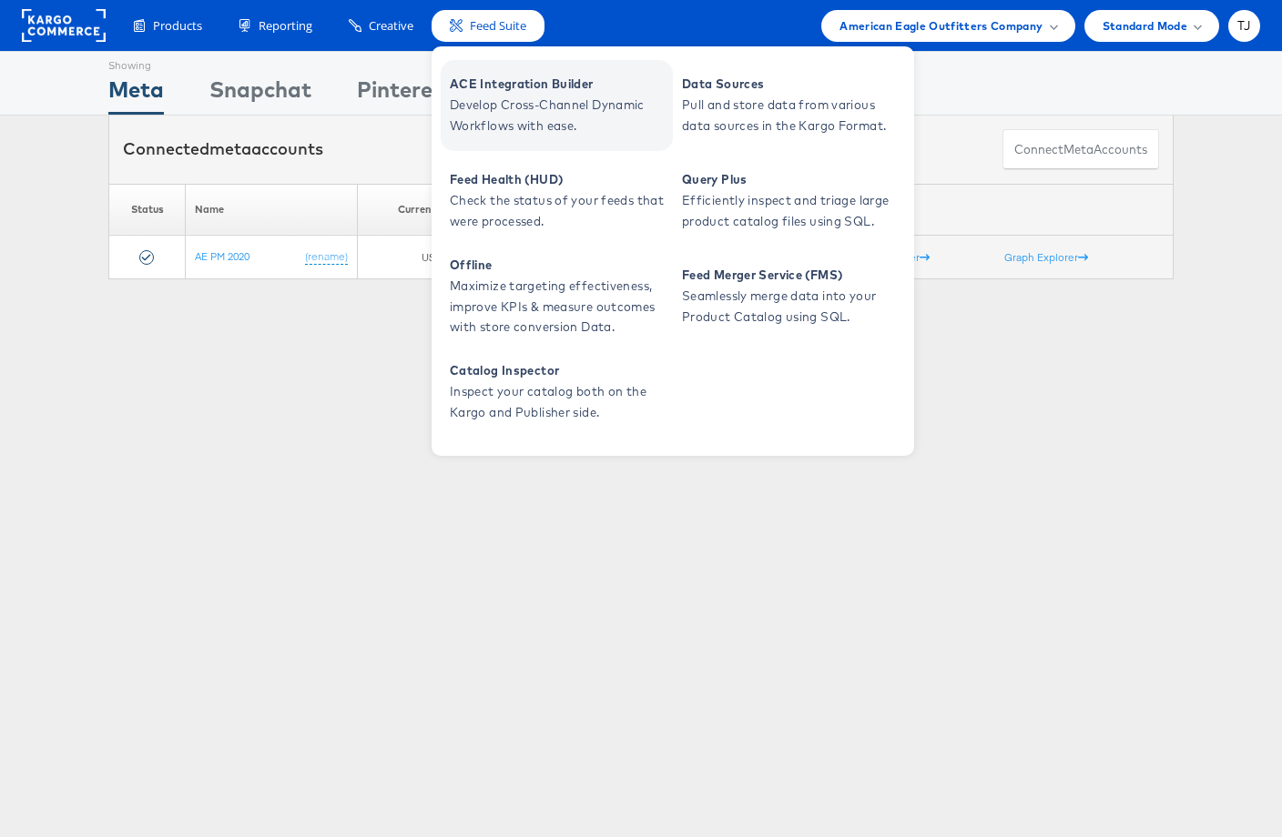
click at [480, 81] on span "ACE Integration Builder" at bounding box center [559, 84] width 218 height 21
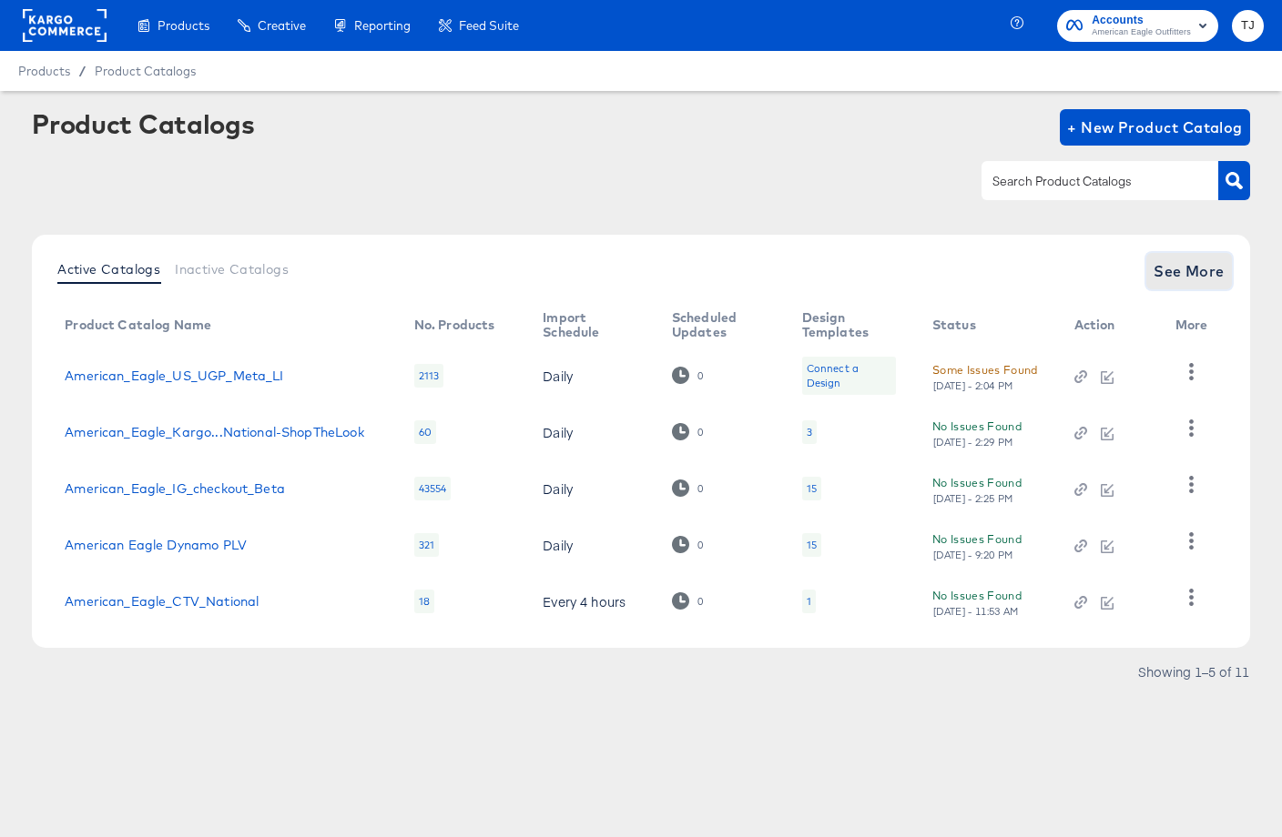
click at [1168, 275] on span "See More" at bounding box center [1188, 271] width 71 height 25
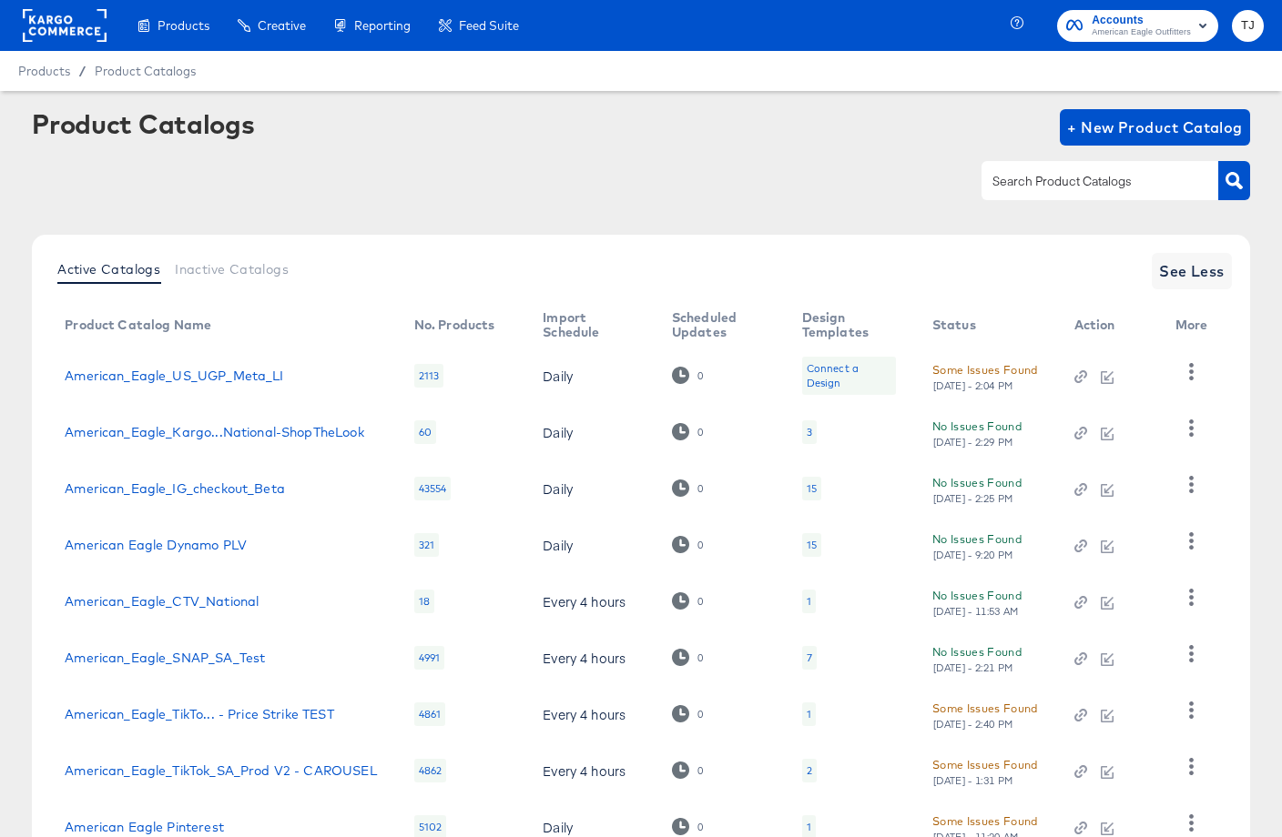
scroll to position [195, 0]
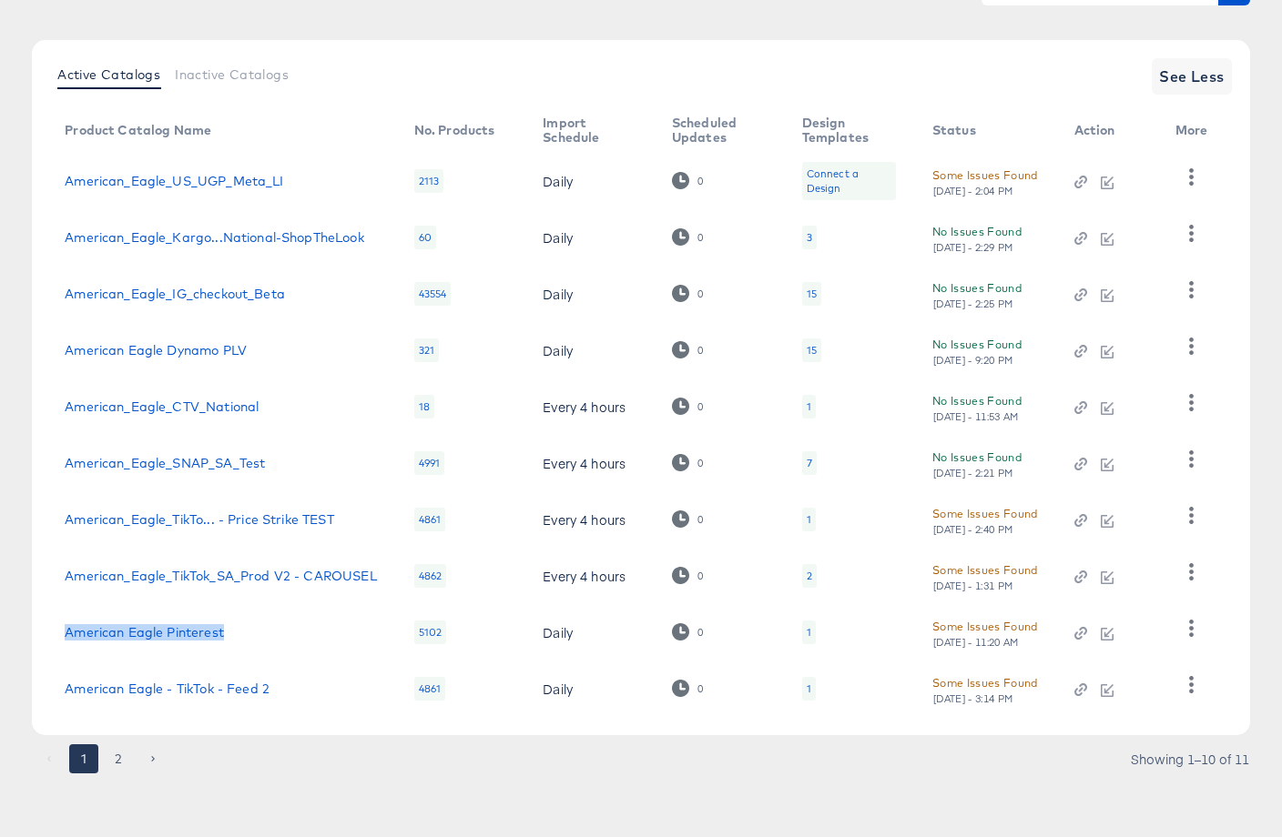
drag, startPoint x: 267, startPoint y: 639, endPoint x: 59, endPoint y: 621, distance: 208.3
click at [59, 621] on td "American Eagle Pinterest" at bounding box center [224, 632] width 349 height 56
copy link "American Eagle Pinterest"
